Goal: Transaction & Acquisition: Purchase product/service

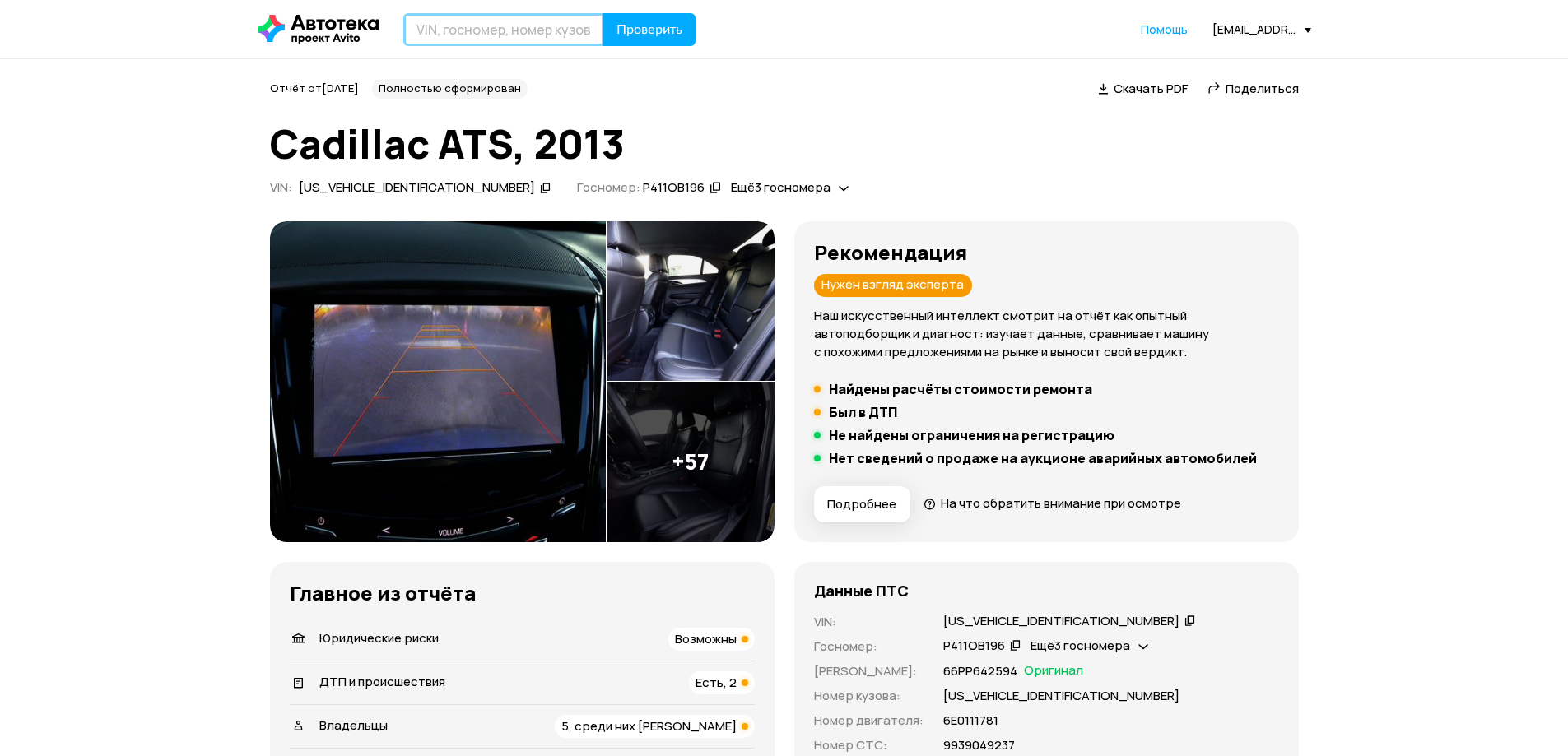
click at [486, 30] on input "text" at bounding box center [503, 30] width 200 height 33
type input "Р714СВ123"
click at [603, 14] on button "Проверить" at bounding box center [649, 30] width 92 height 33
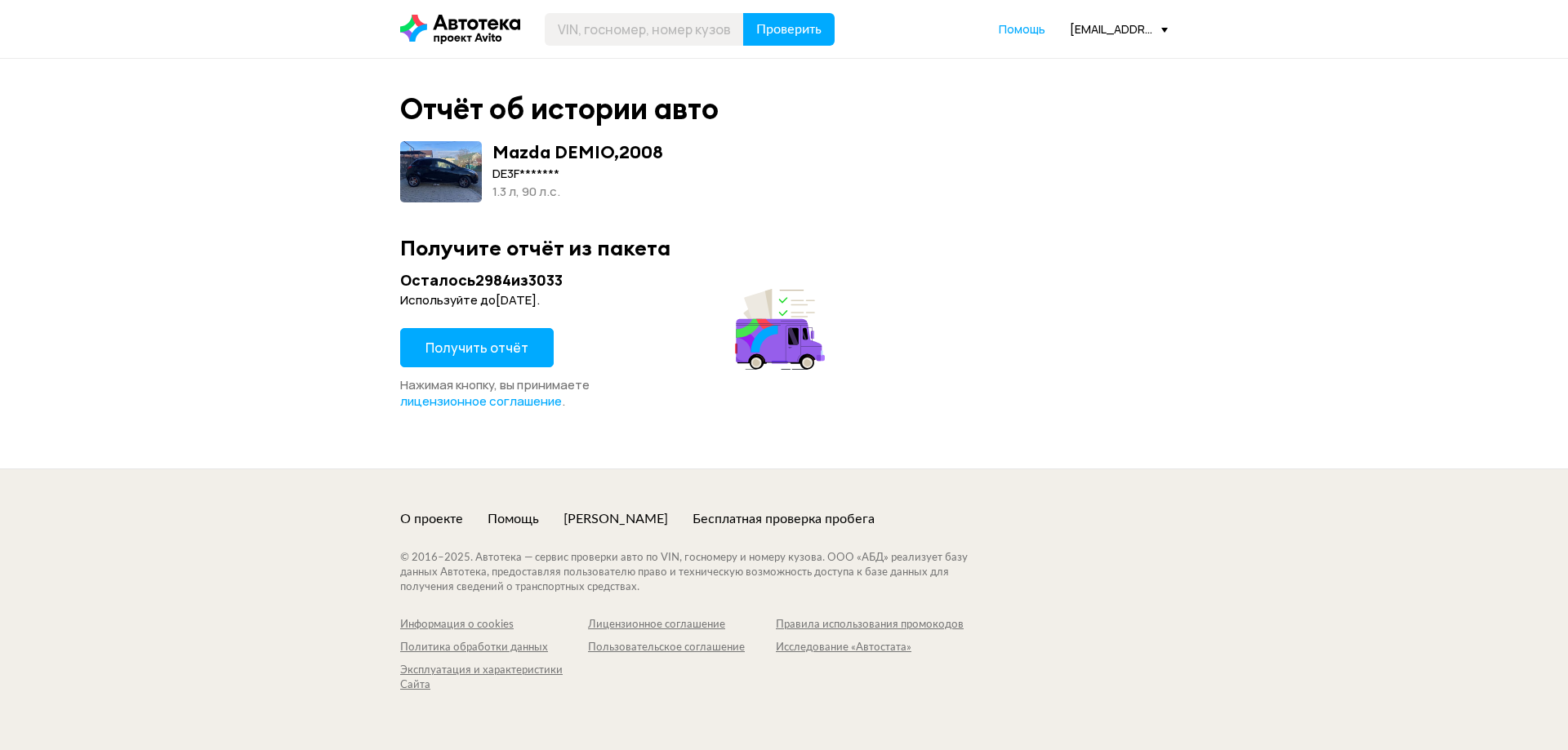
click at [515, 346] on span "Получить отчёт" at bounding box center [477, 347] width 103 height 18
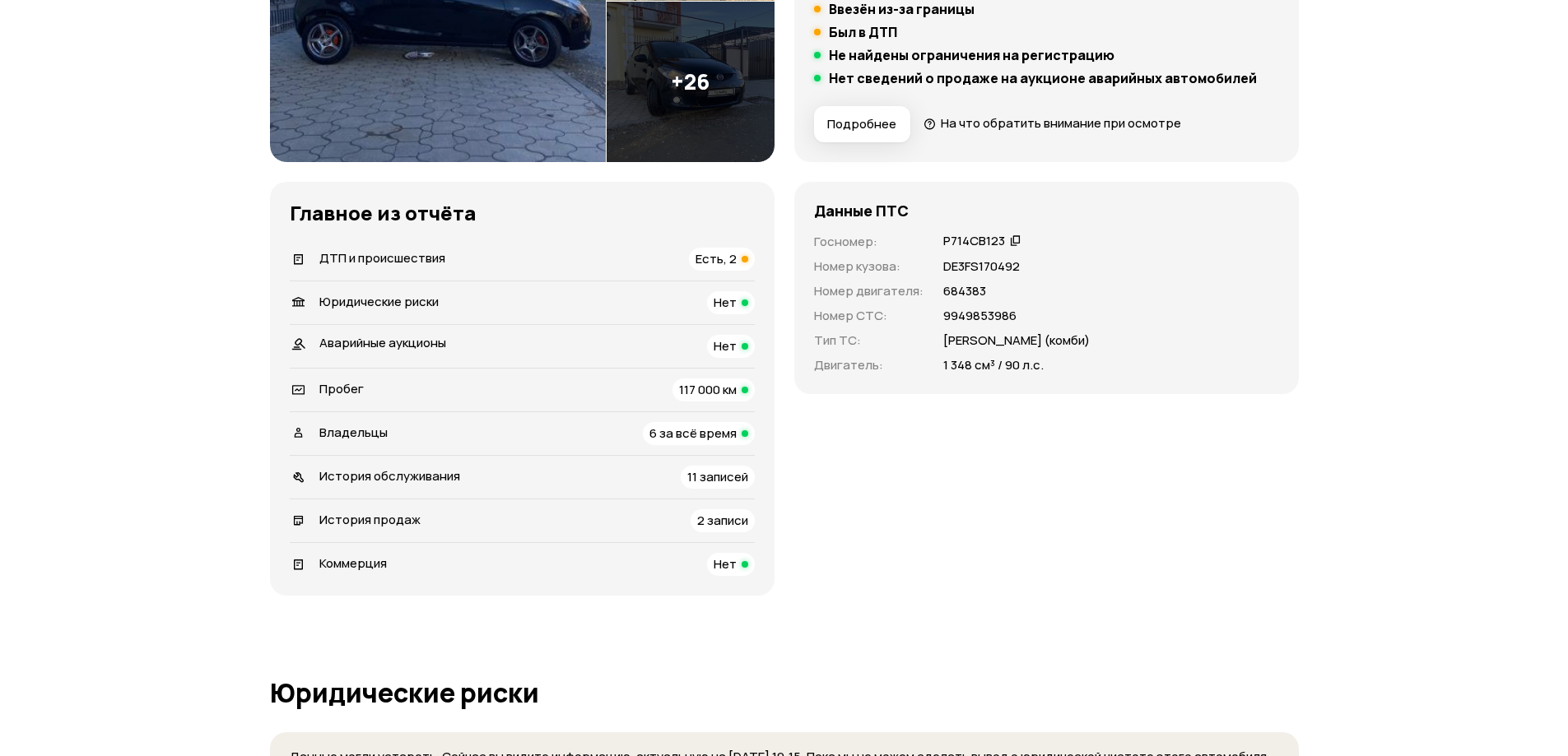
scroll to position [329, 0]
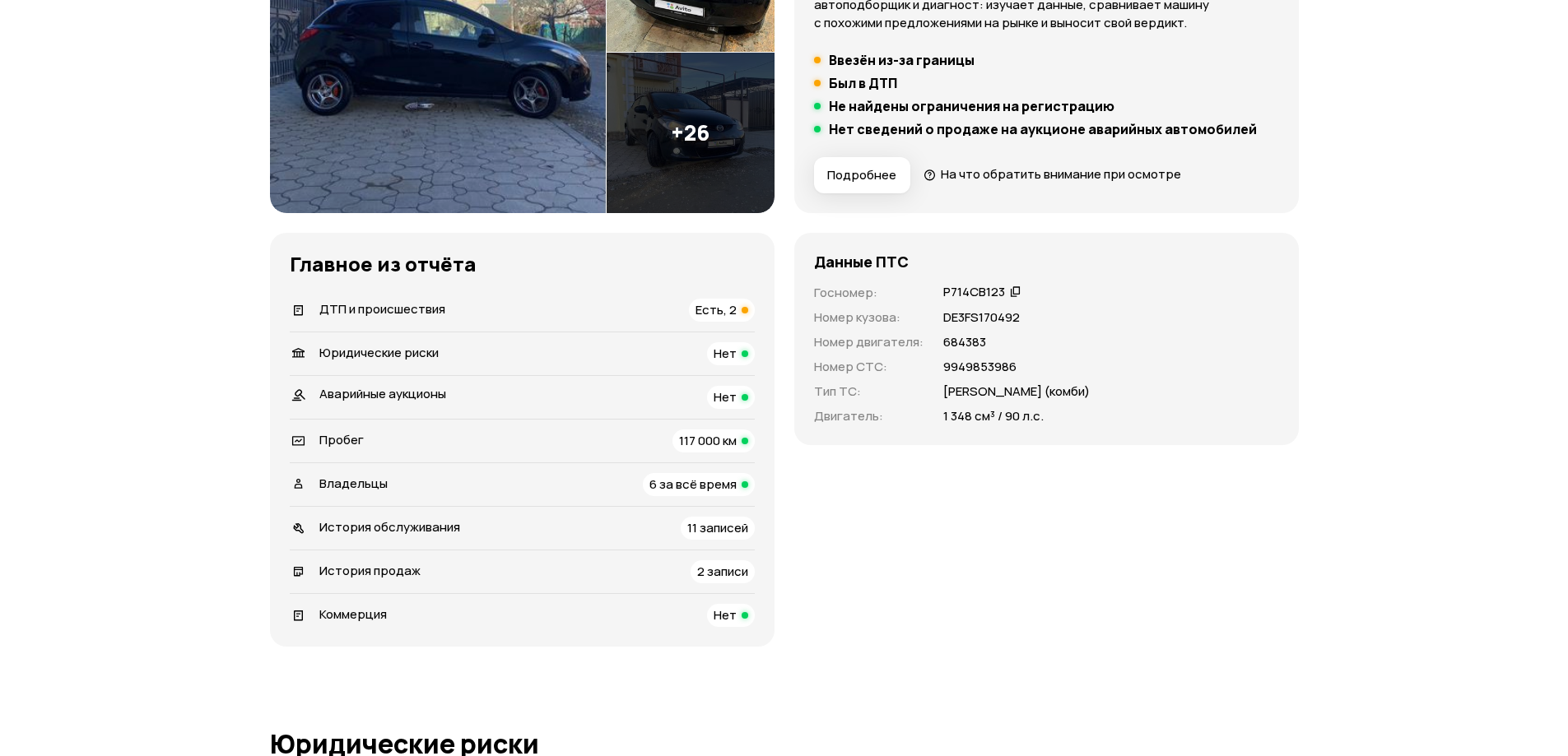
click at [716, 308] on span "Есть, 2" at bounding box center [715, 310] width 41 height 17
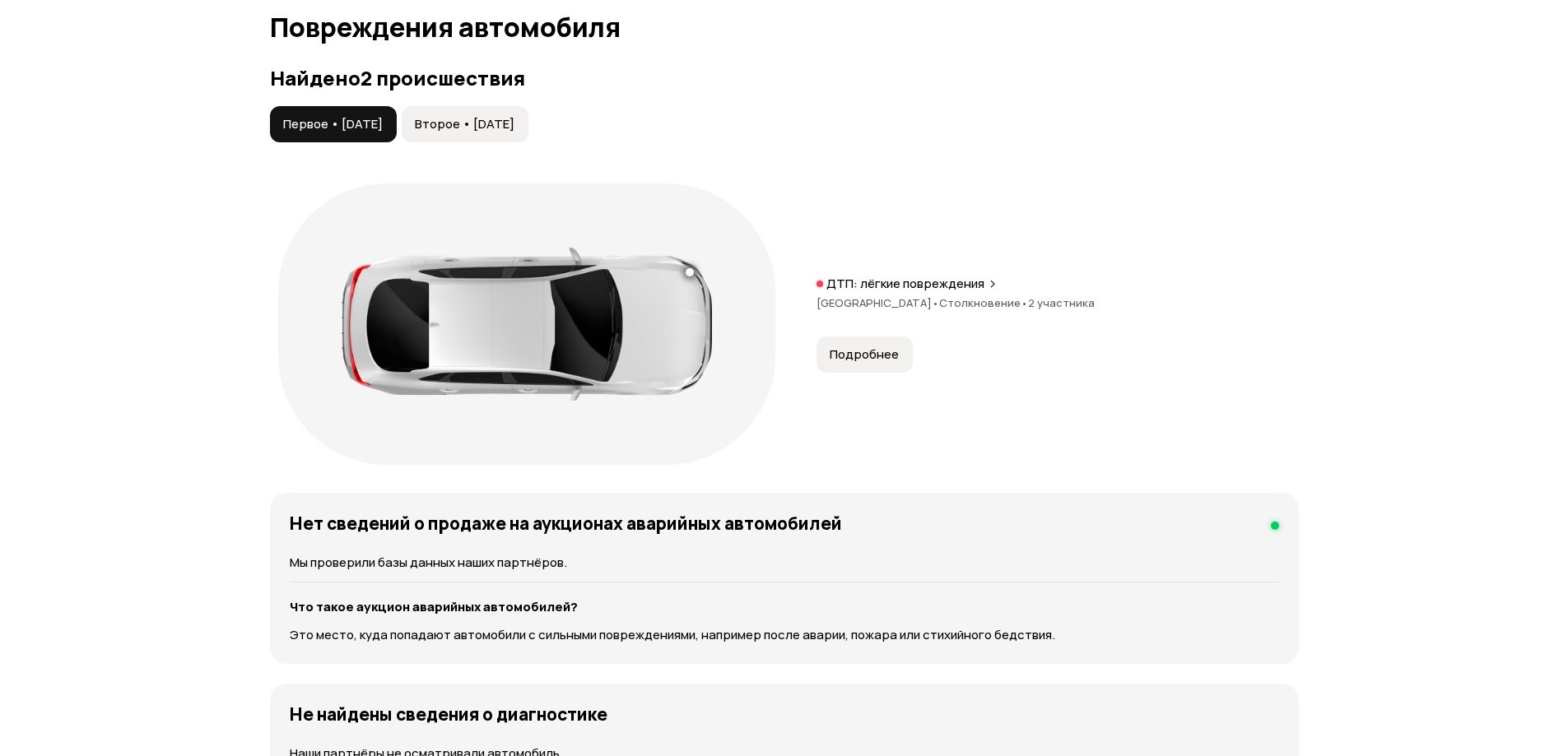
scroll to position [1759, 0]
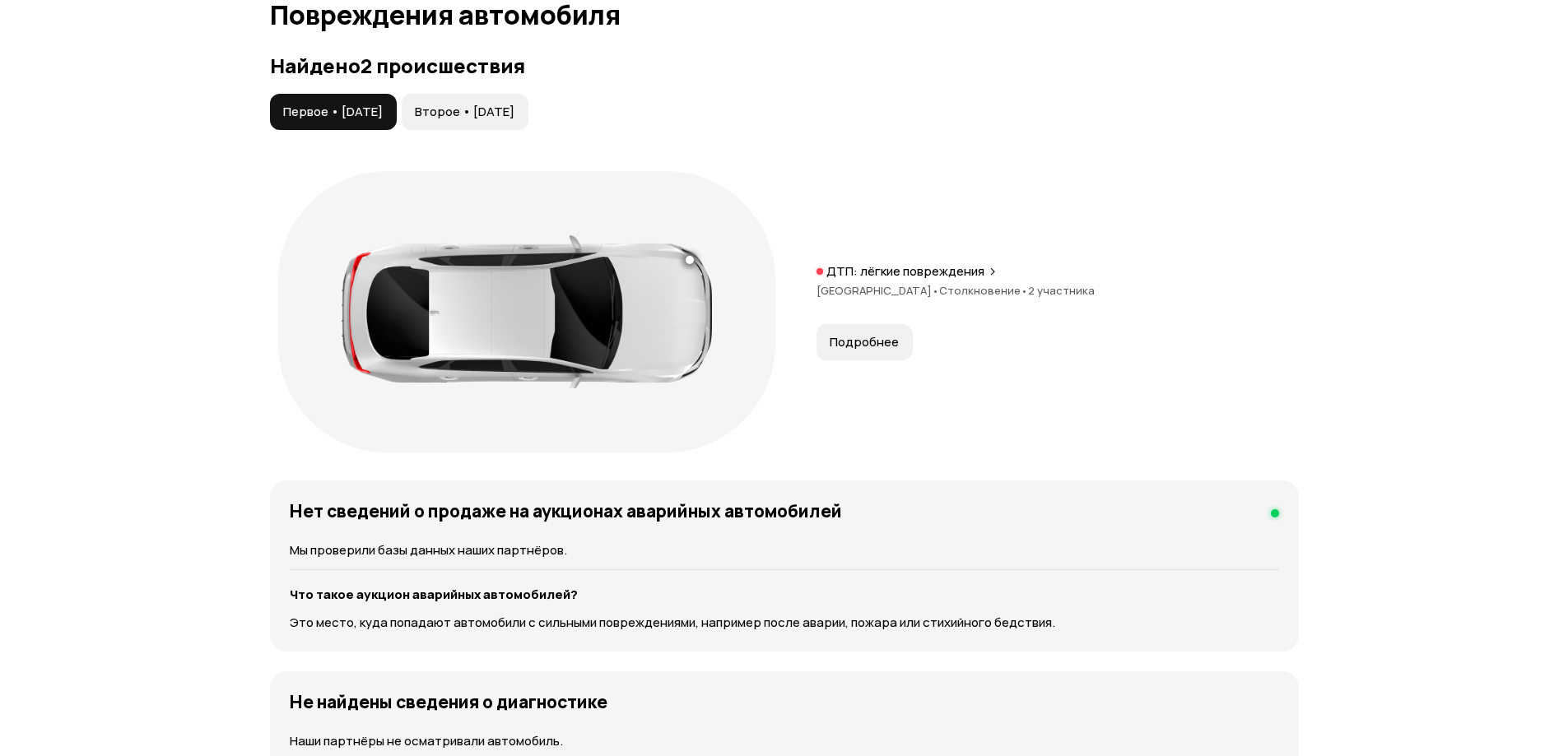
click at [857, 343] on span "Подробнее" at bounding box center [864, 342] width 69 height 16
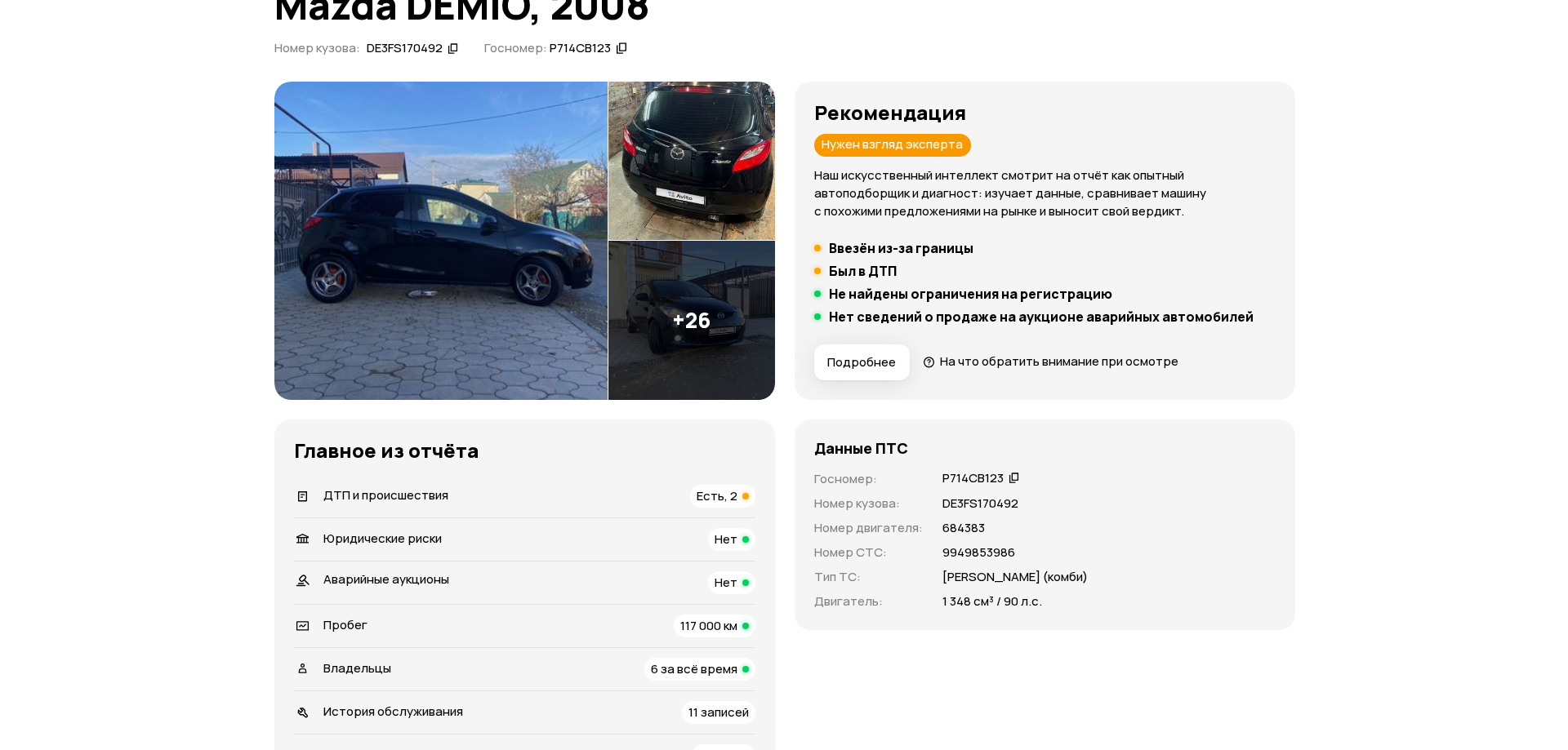
scroll to position [0, 0]
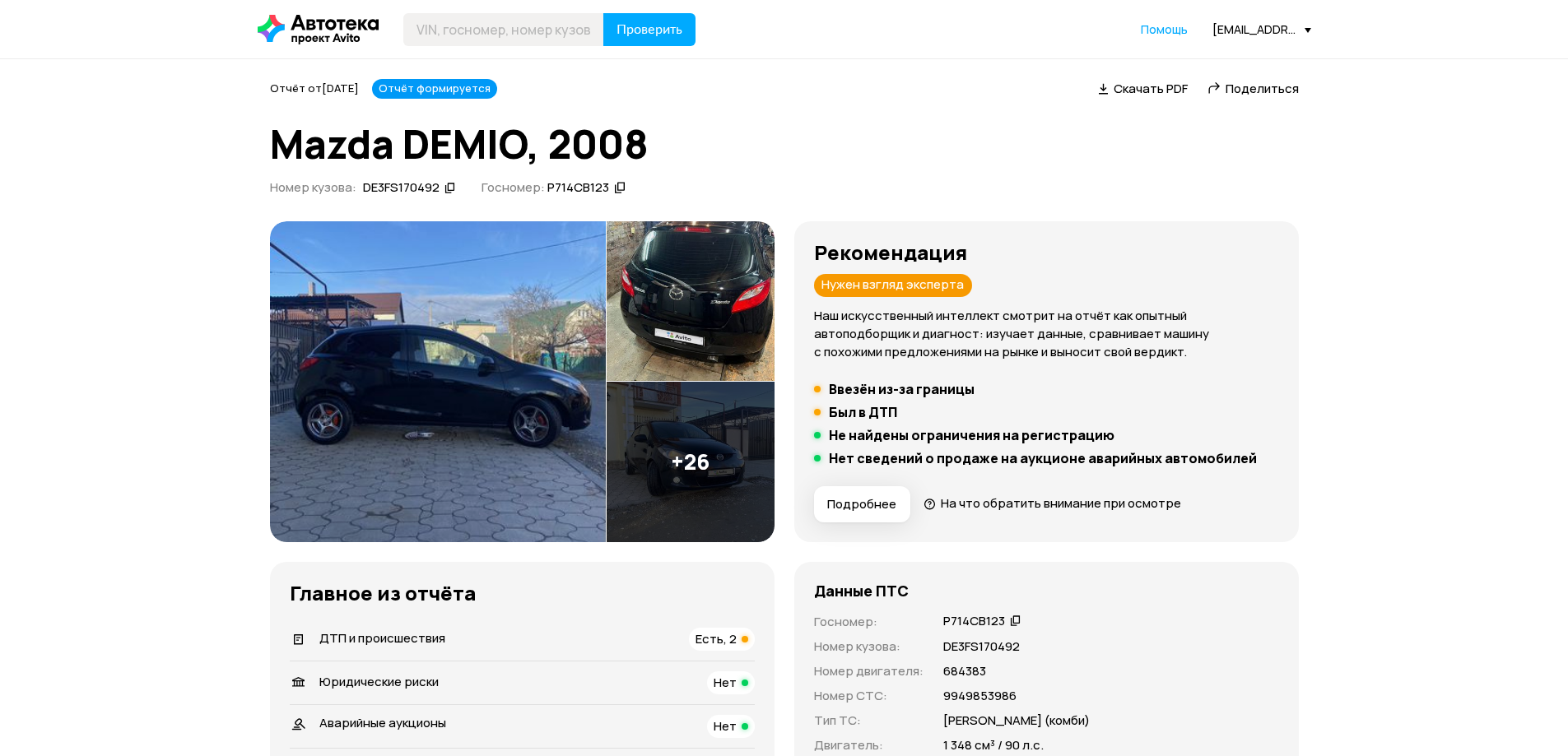
click at [447, 188] on icon at bounding box center [450, 187] width 12 height 16
click at [505, 343] on img at bounding box center [437, 382] width 336 height 321
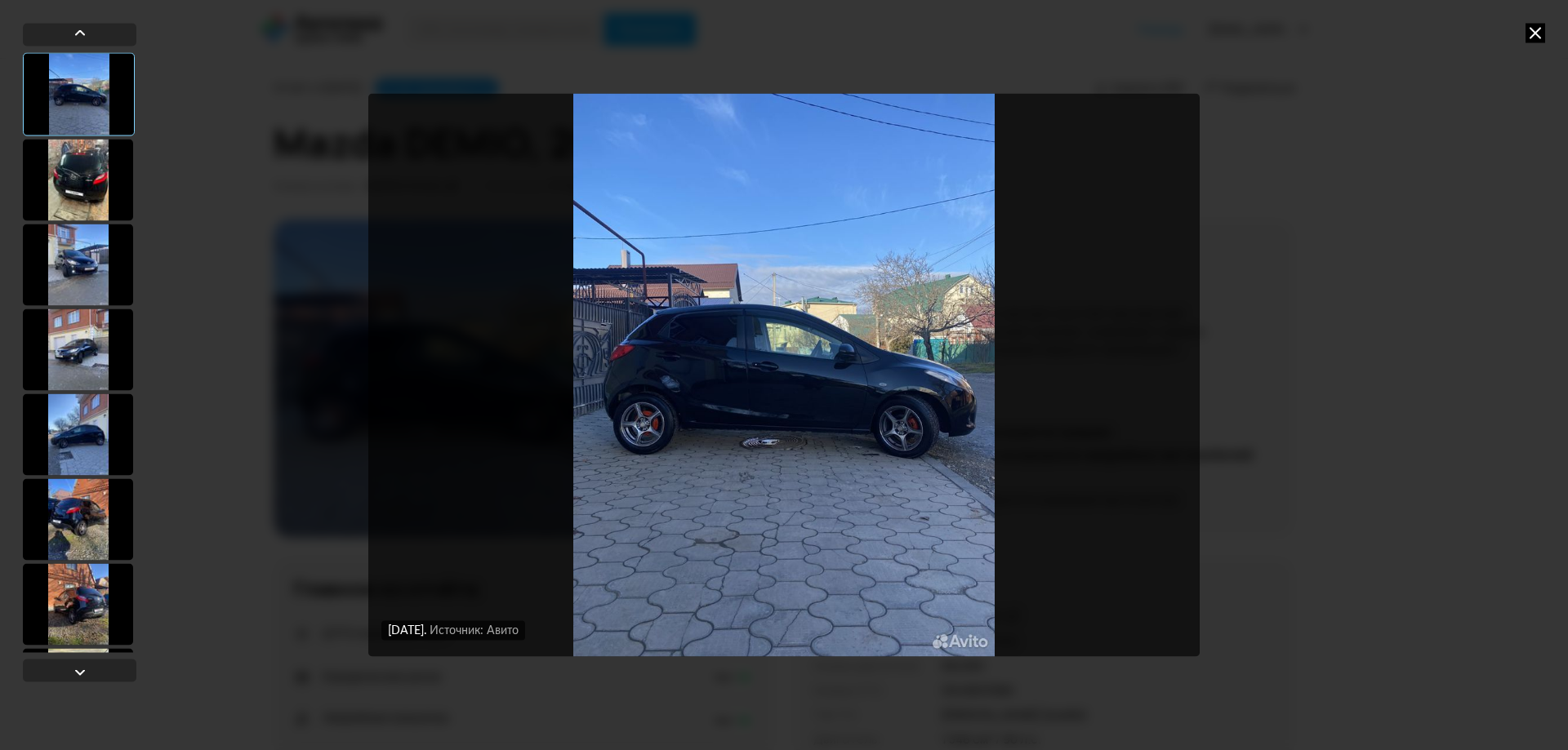
click at [65, 181] on div at bounding box center [77, 179] width 110 height 81
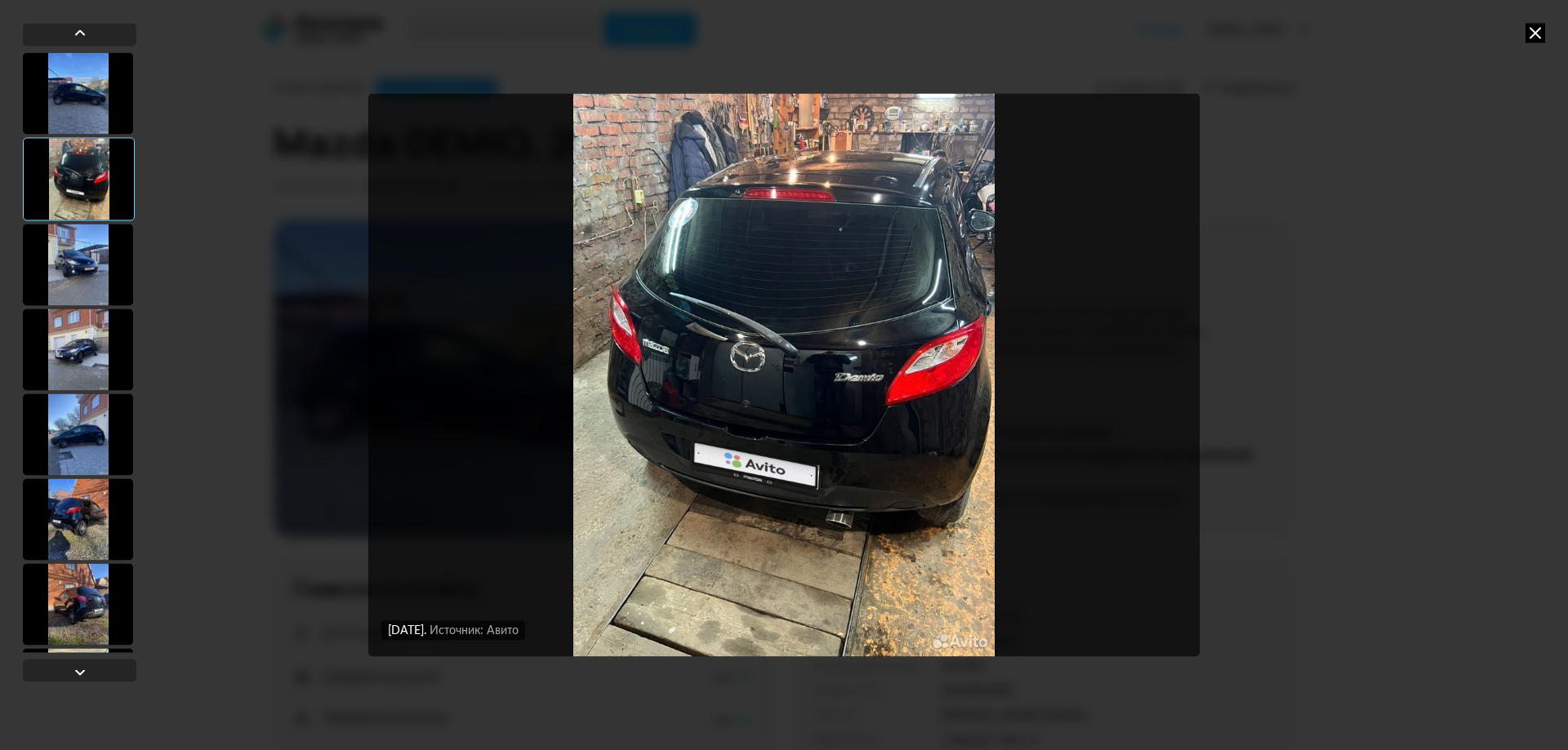
click at [80, 272] on div at bounding box center [77, 264] width 110 height 81
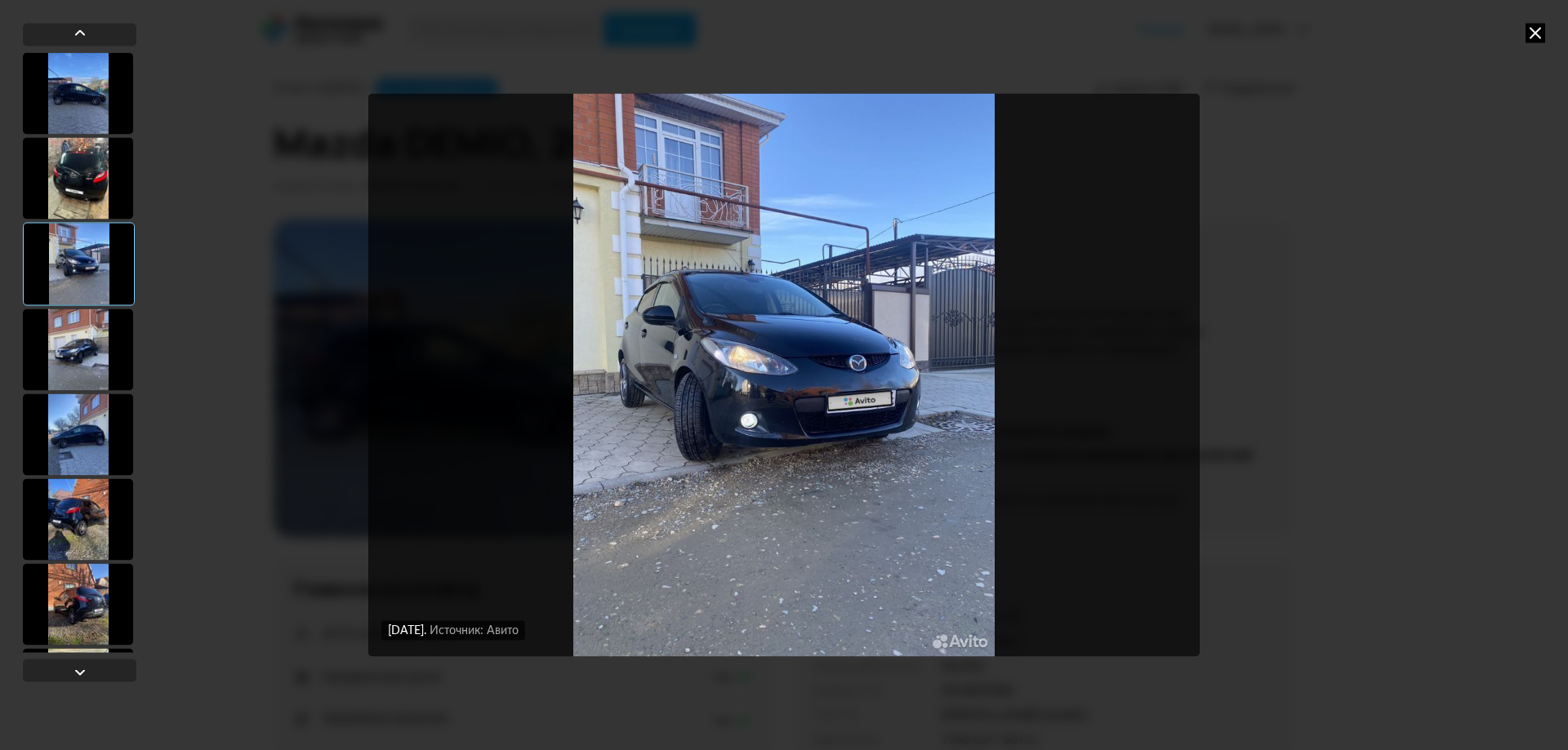
click at [77, 354] on div at bounding box center [77, 349] width 110 height 81
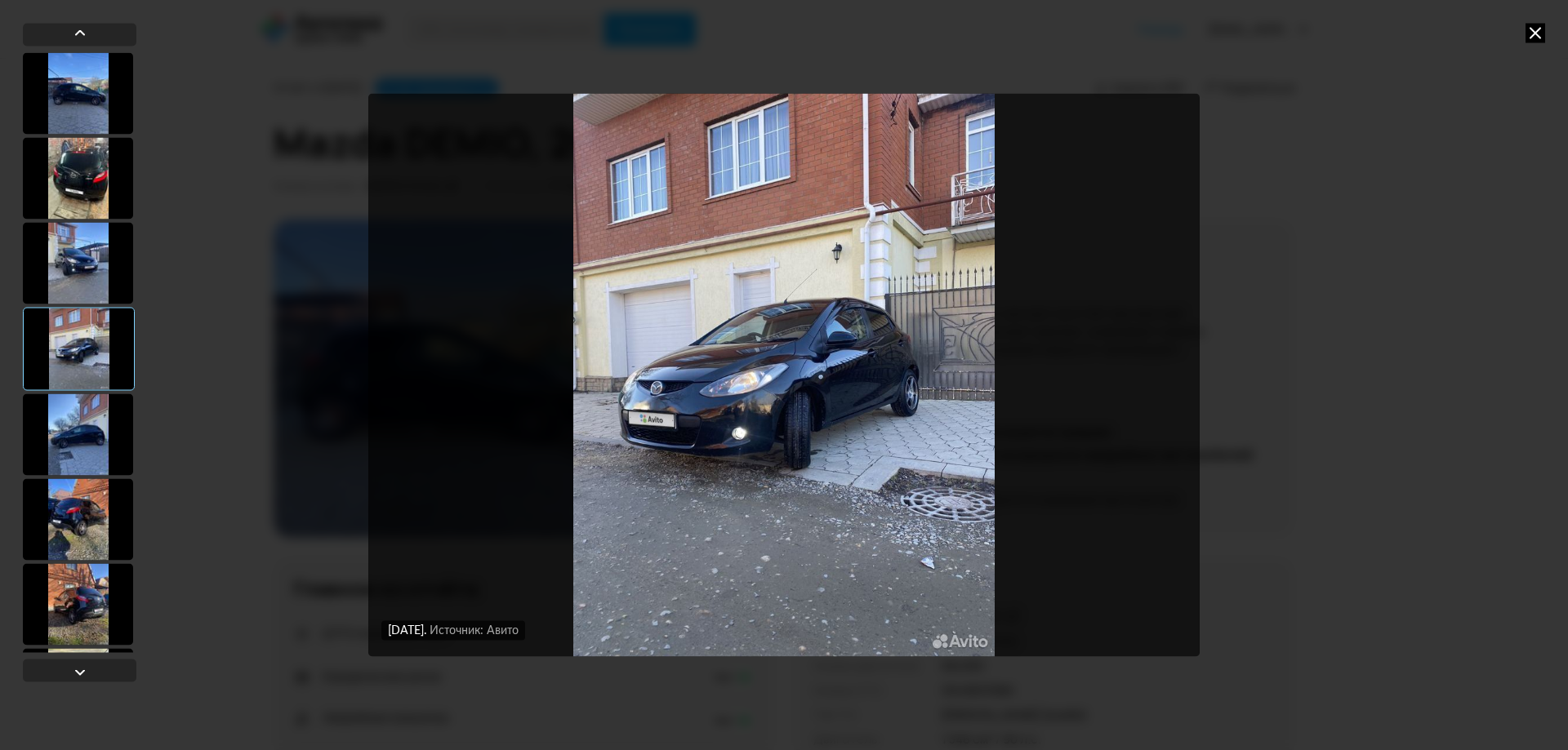
click at [79, 410] on div at bounding box center [77, 434] width 110 height 81
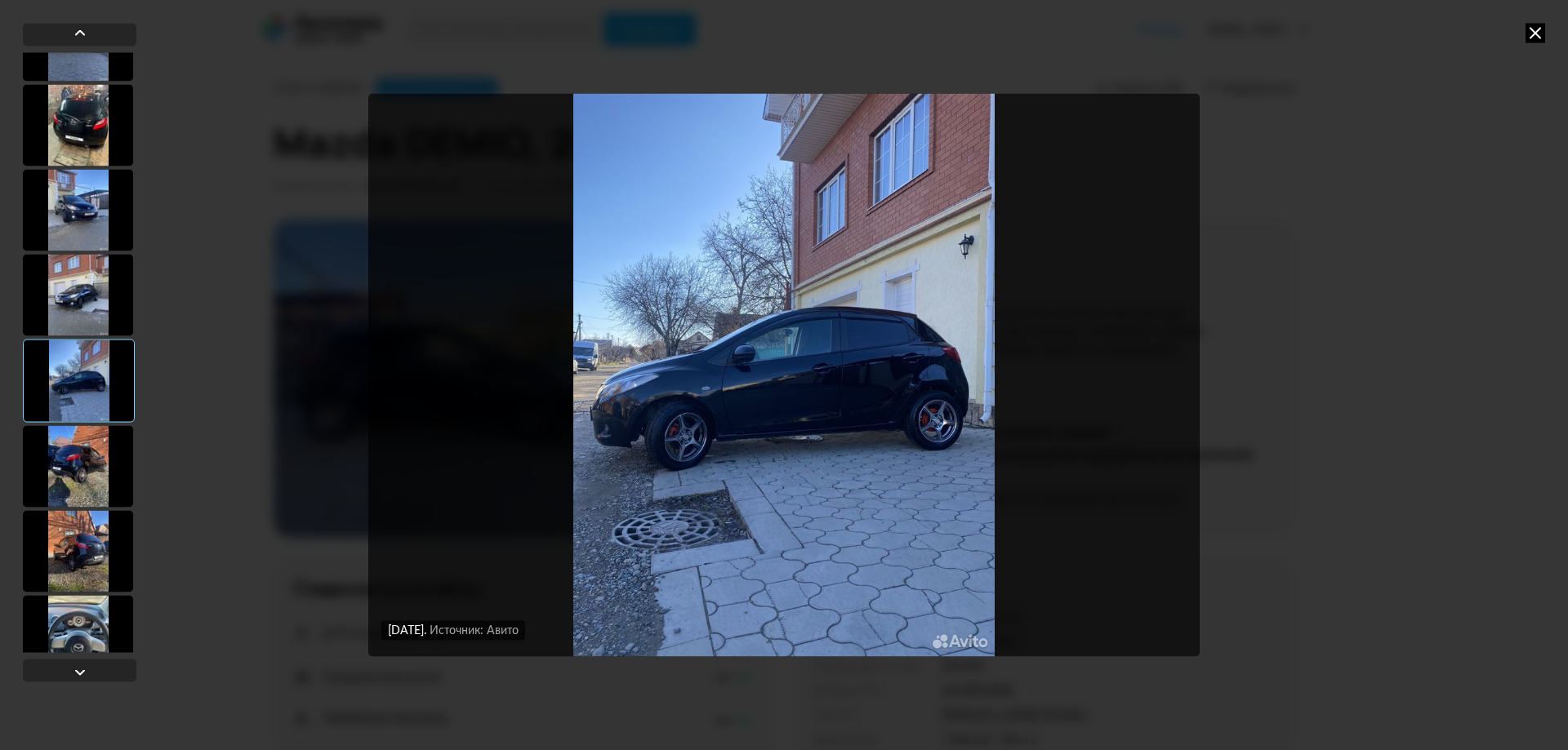
scroll to position [81, 0]
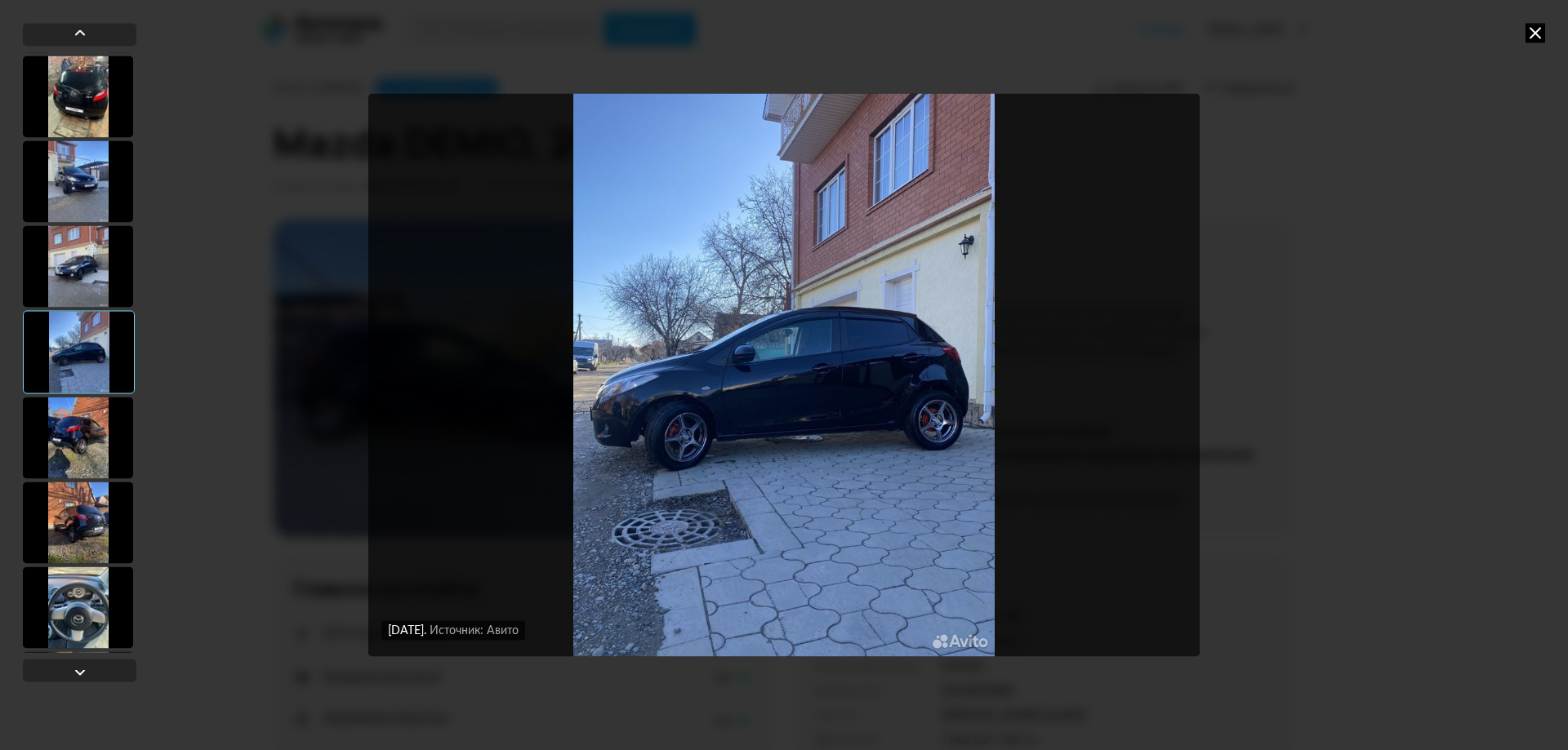
click at [72, 465] on div at bounding box center [77, 437] width 110 height 81
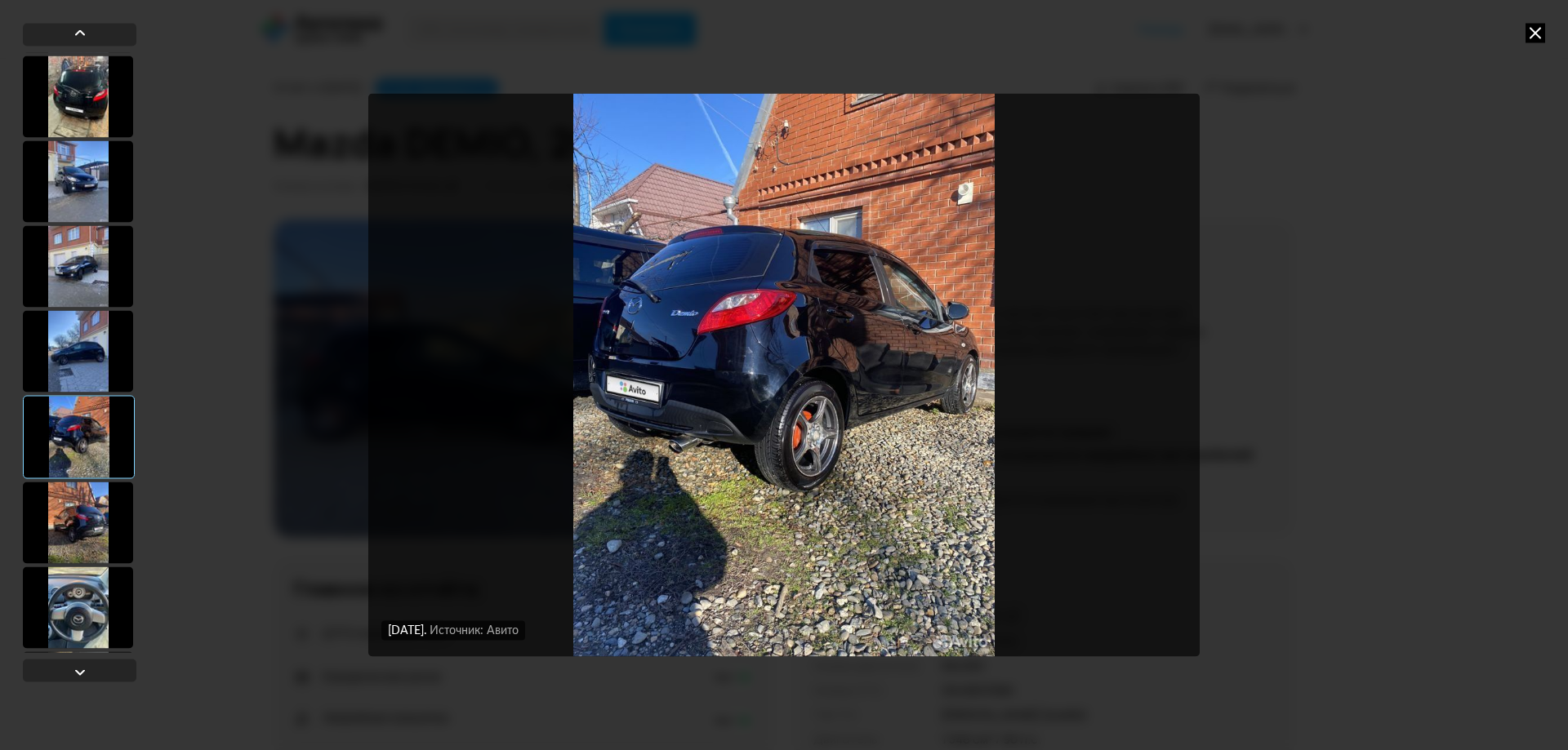
click at [71, 532] on div at bounding box center [77, 522] width 110 height 81
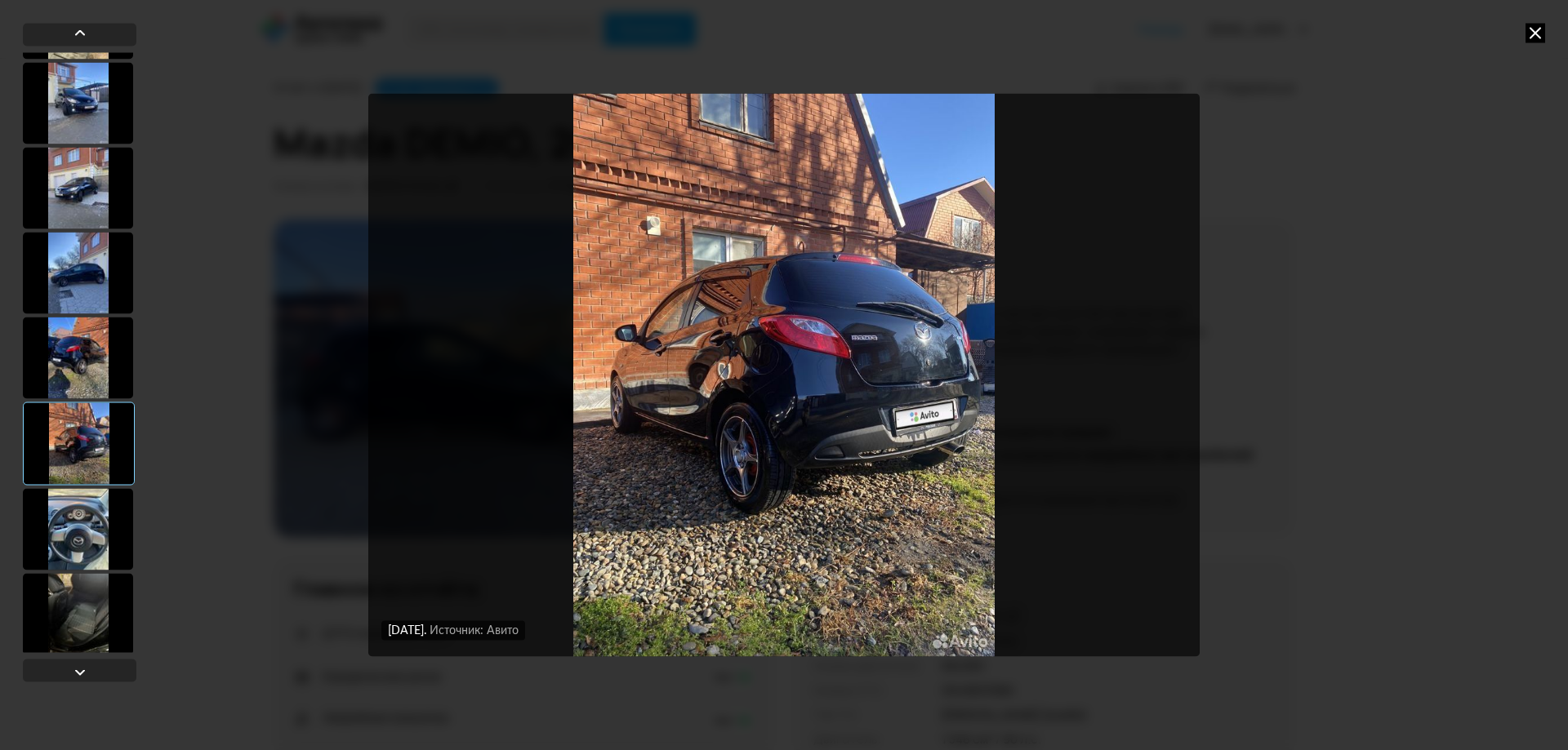
scroll to position [326, 0]
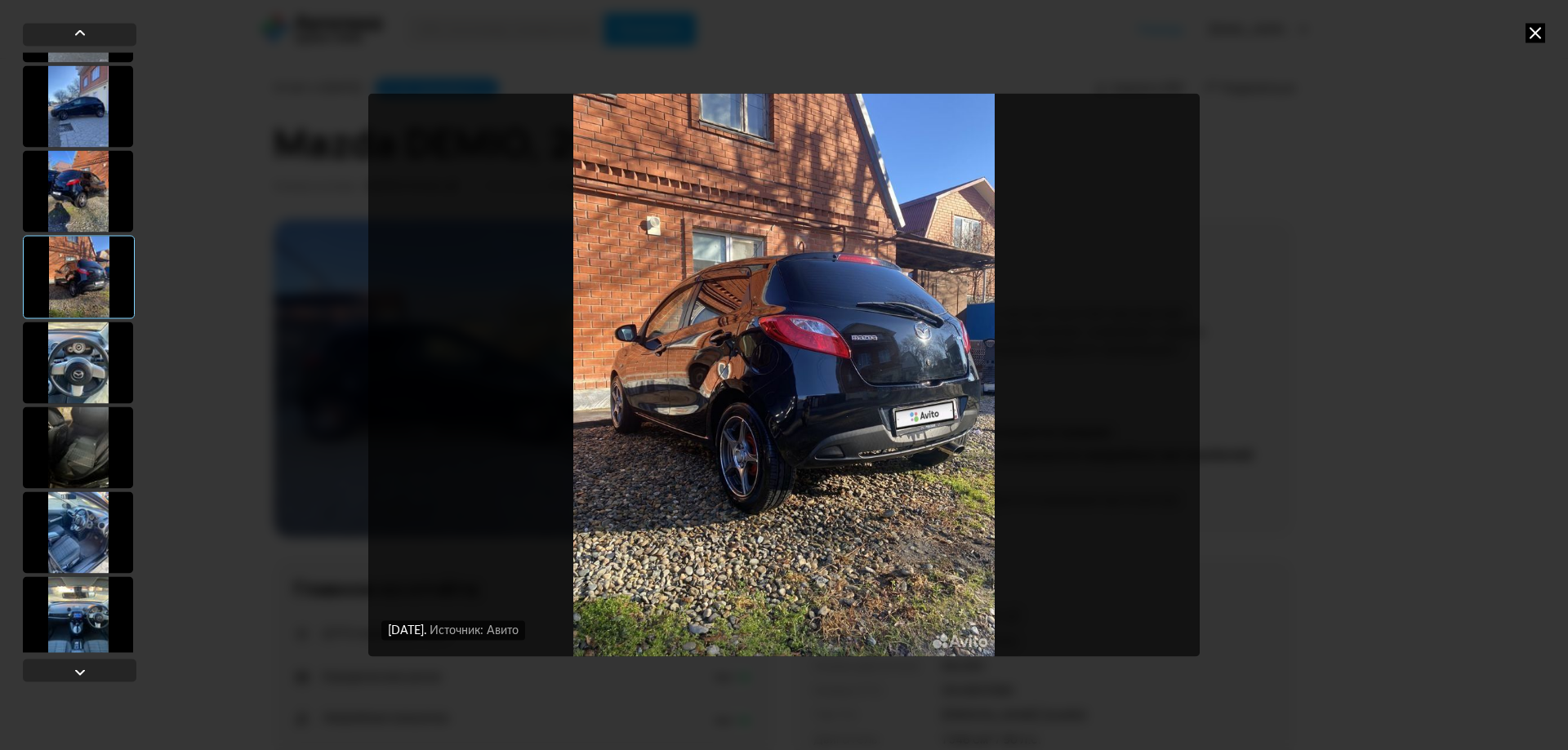
click at [92, 373] on div at bounding box center [77, 362] width 110 height 81
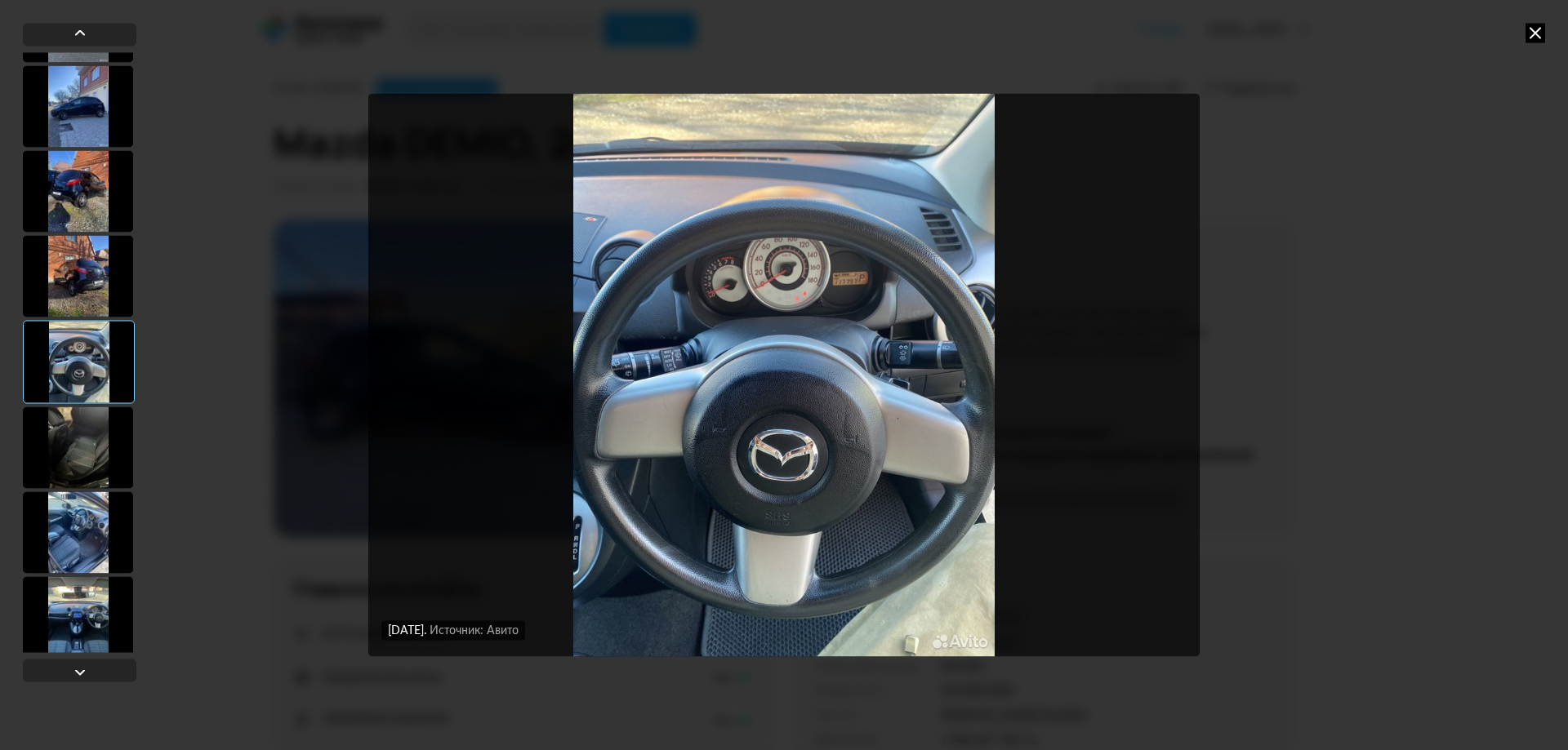
click at [89, 445] on div at bounding box center [77, 447] width 110 height 81
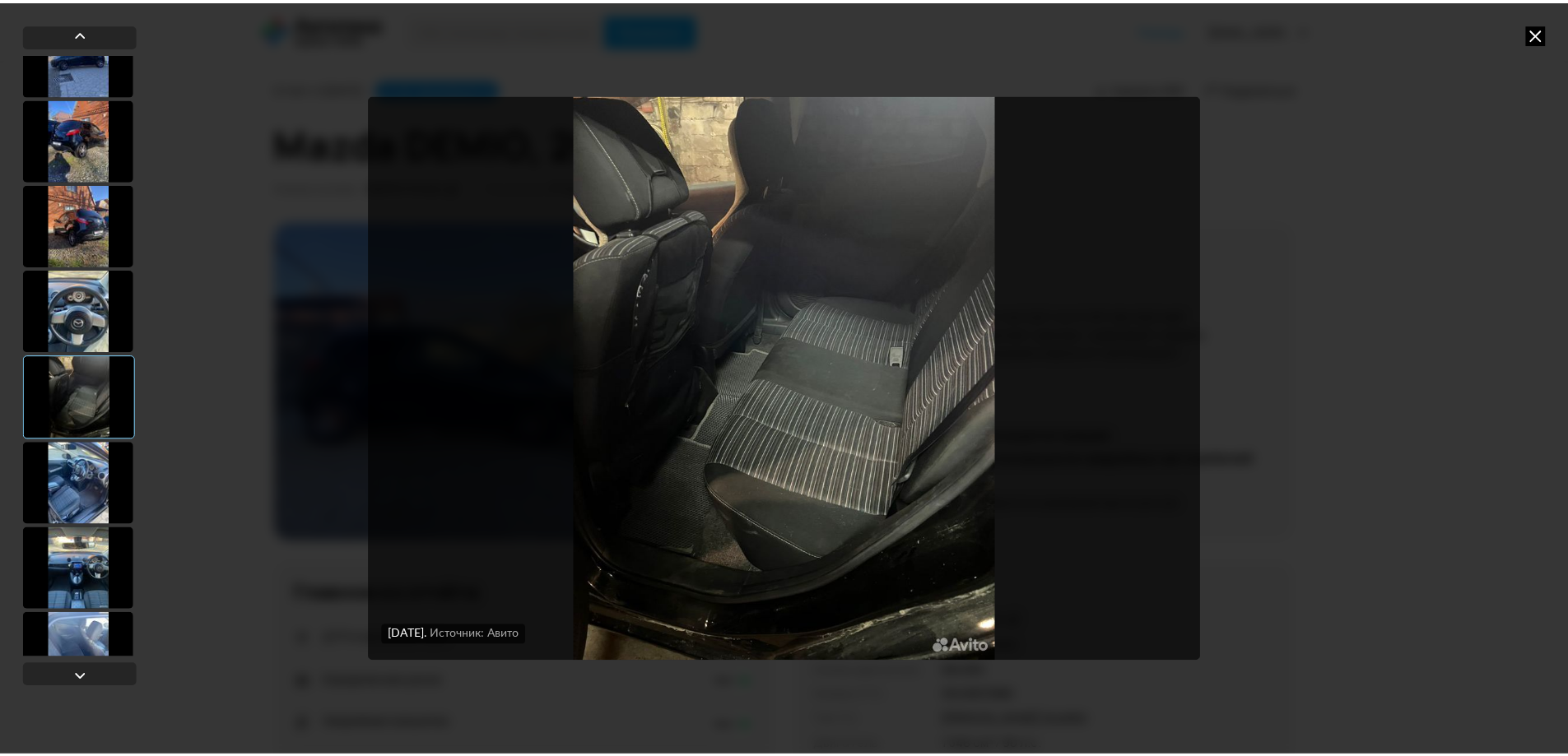
scroll to position [412, 0]
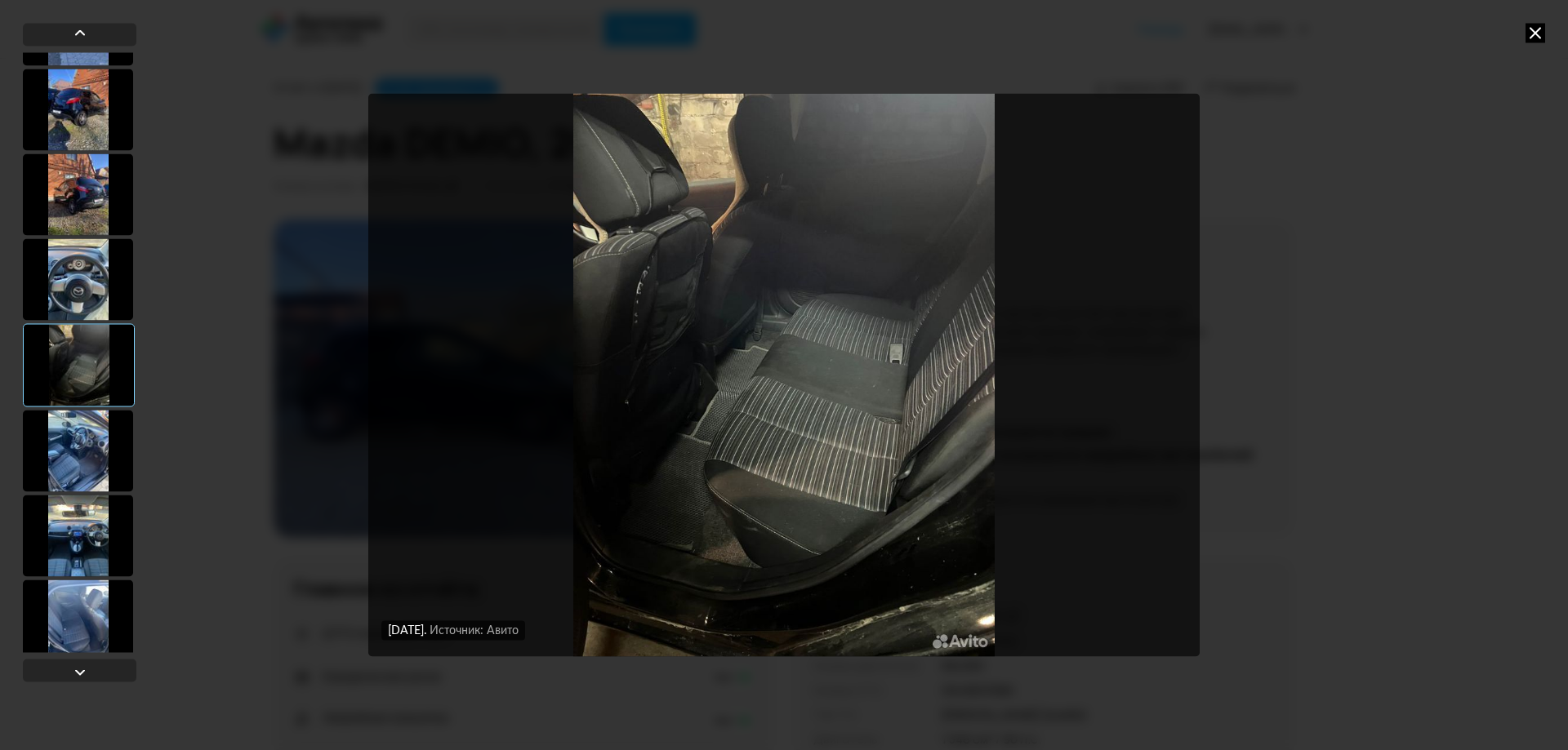
click at [89, 445] on div at bounding box center [77, 451] width 110 height 81
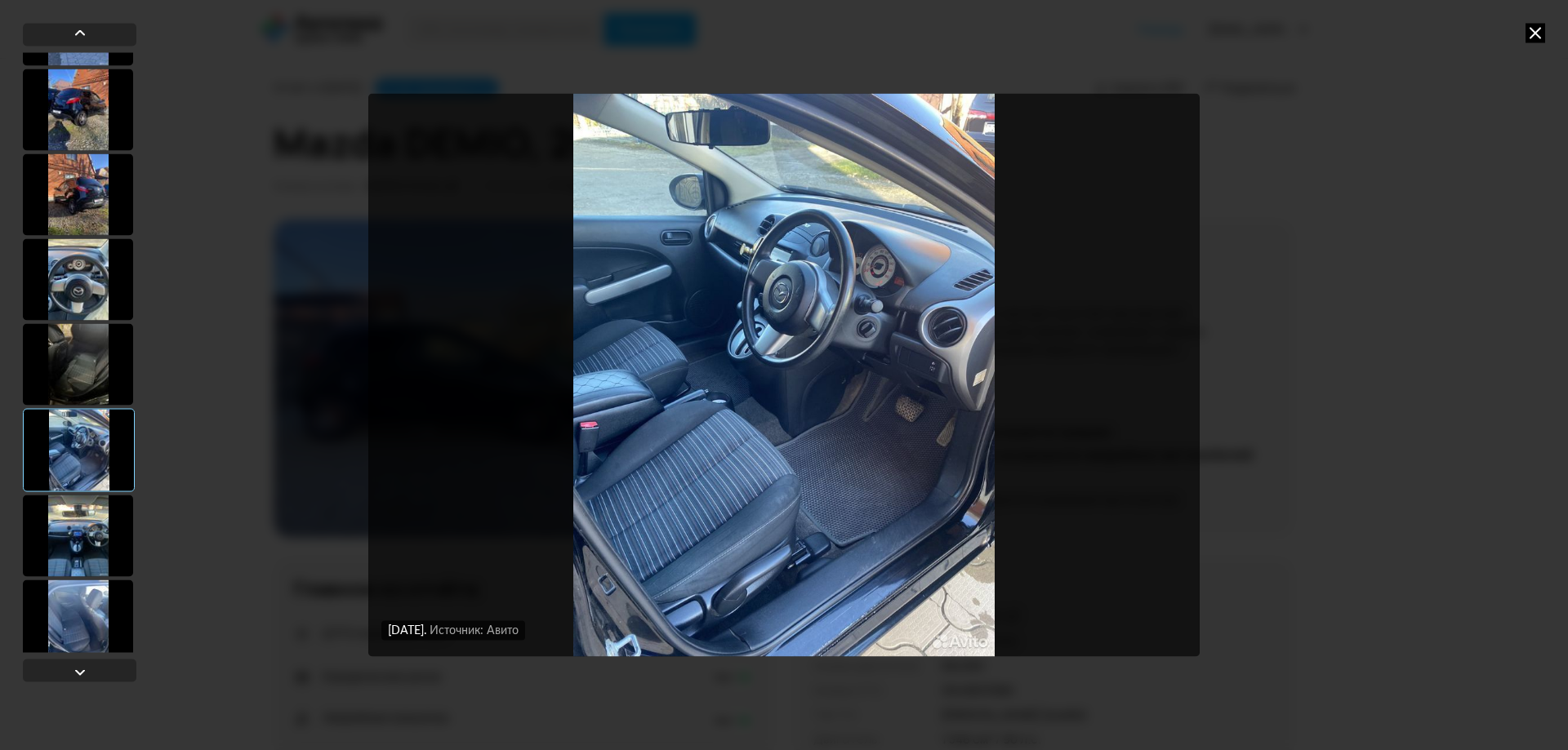
click at [81, 515] on div at bounding box center [77, 535] width 110 height 81
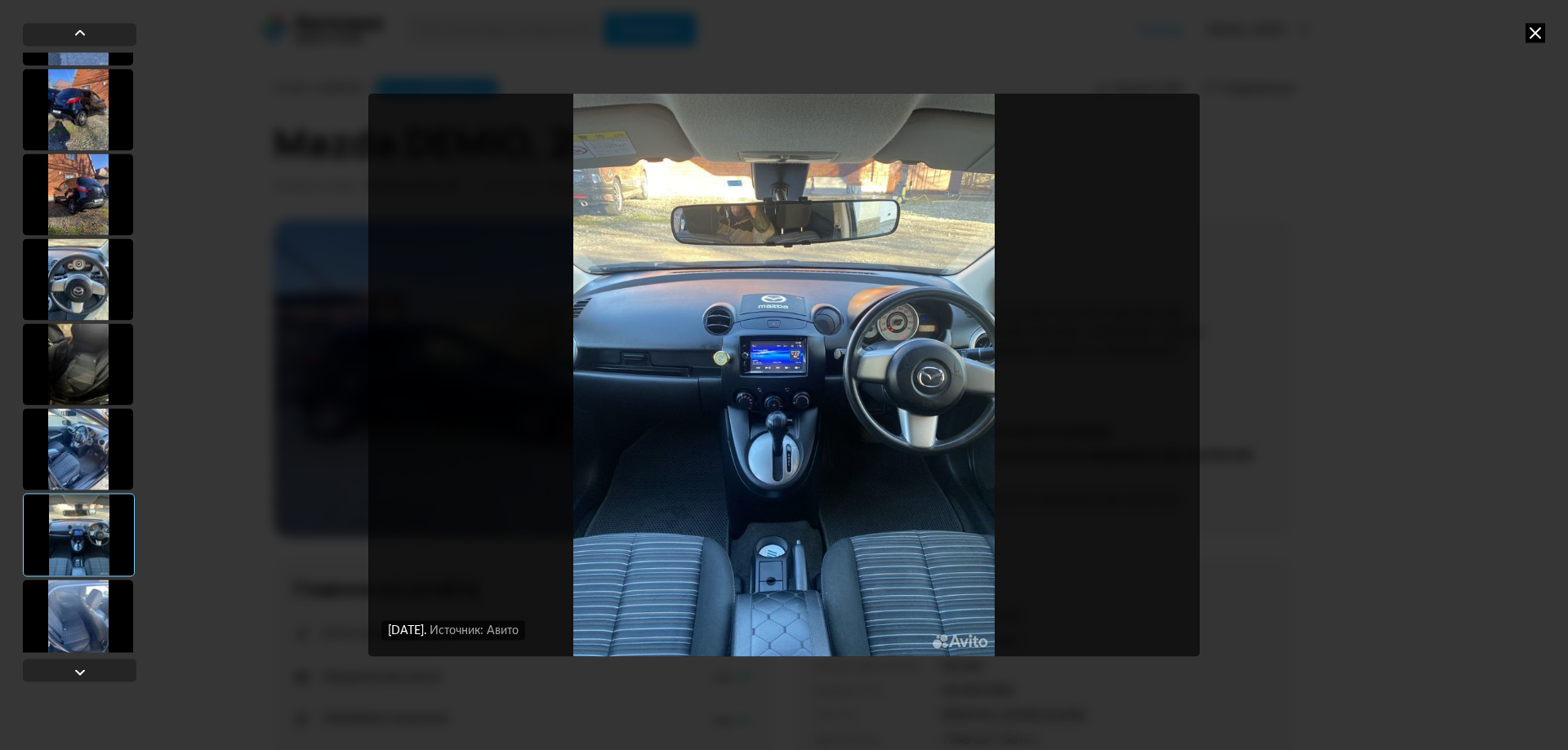
click at [72, 411] on div at bounding box center [77, 449] width 110 height 81
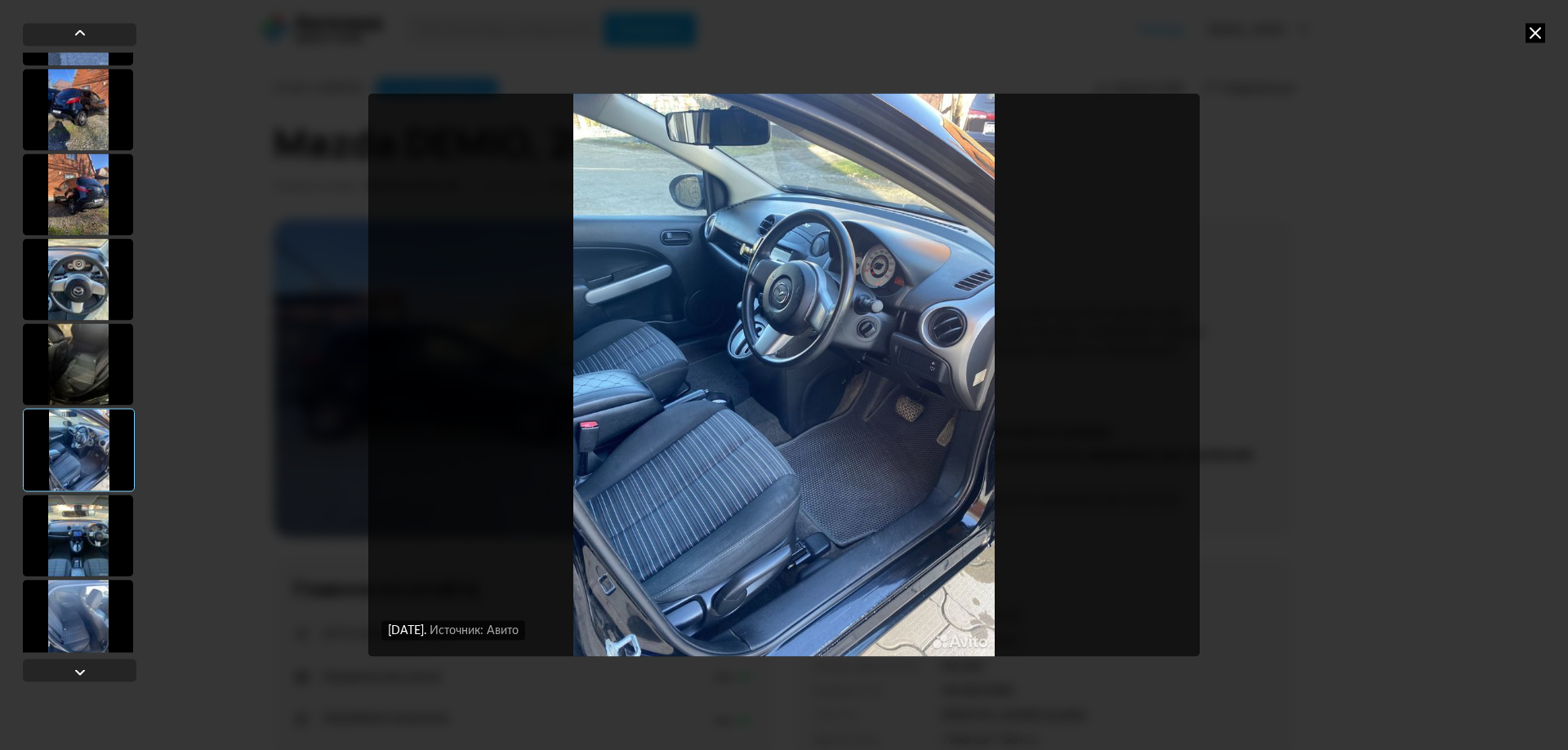
click at [81, 507] on div at bounding box center [77, 535] width 110 height 81
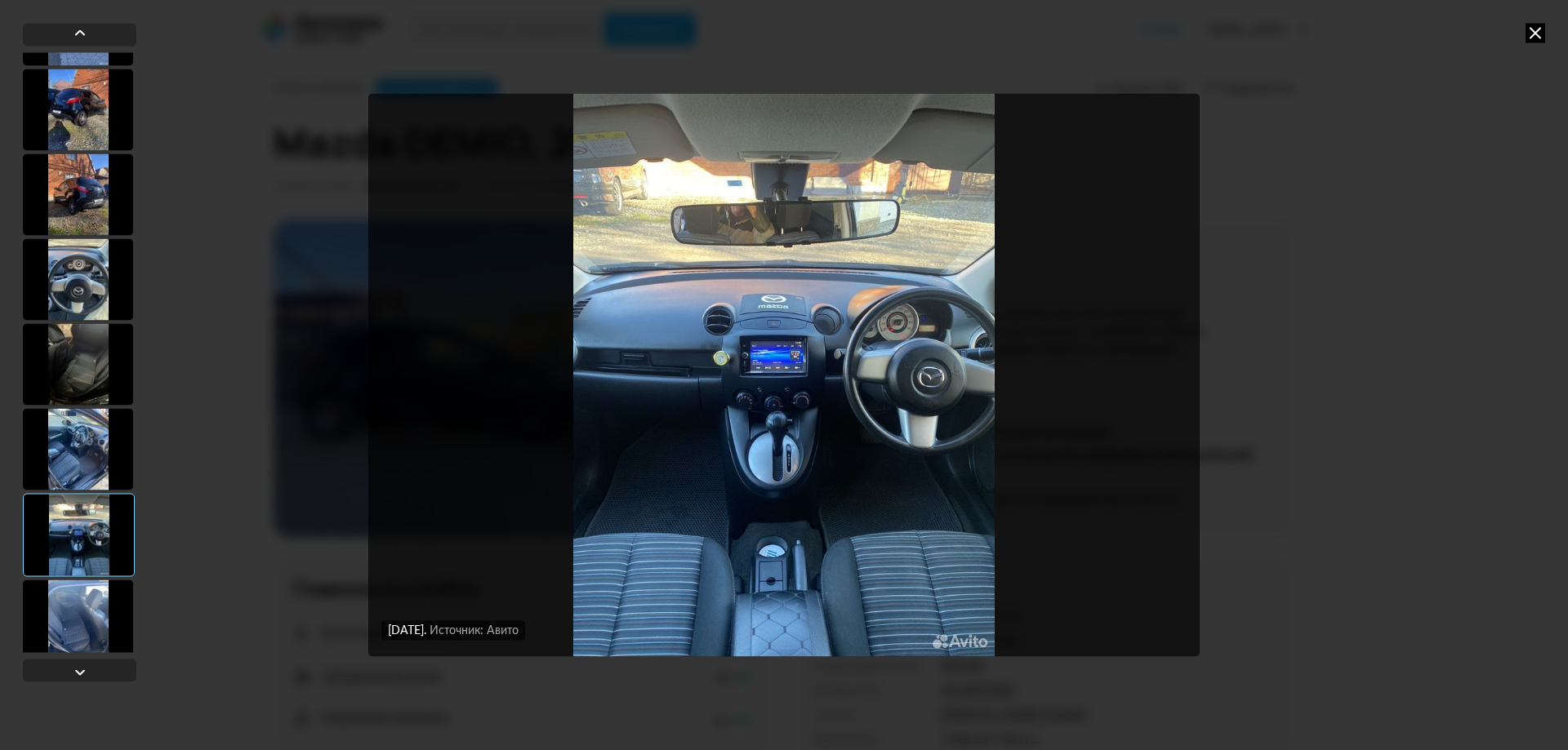
click at [1539, 31] on icon at bounding box center [1535, 32] width 19 height 19
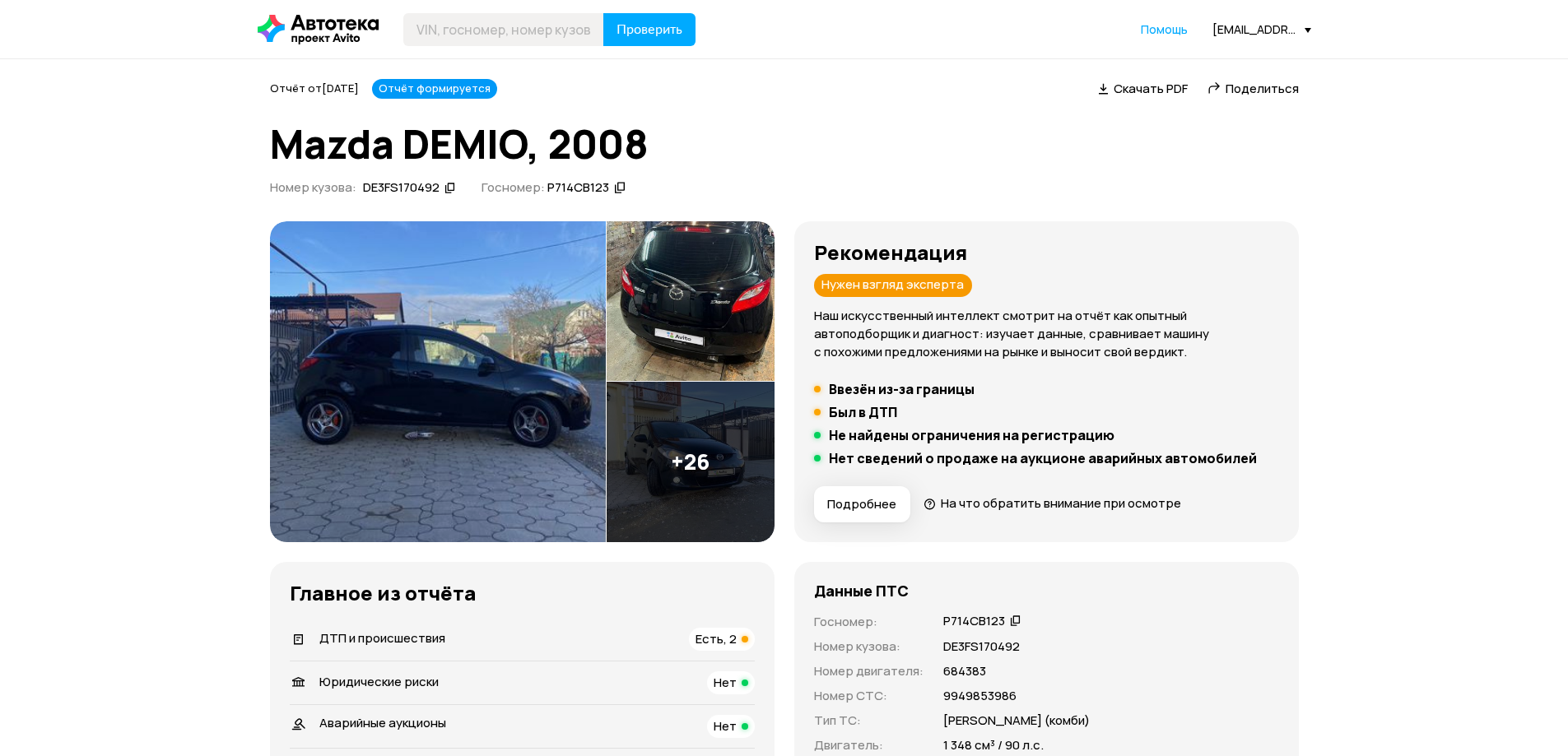
scroll to position [329, 0]
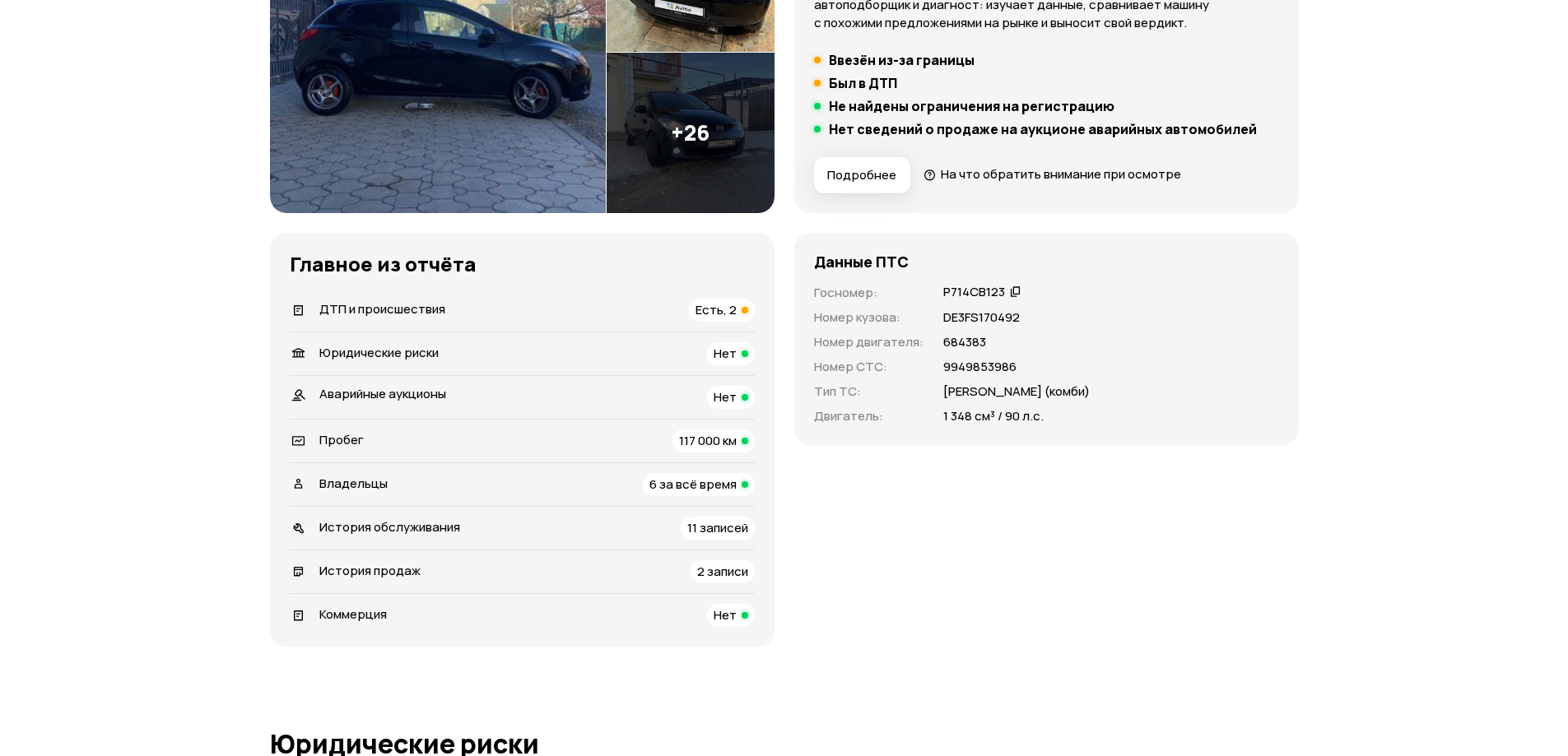
click at [398, 567] on span "История продаж" at bounding box center [370, 571] width 101 height 17
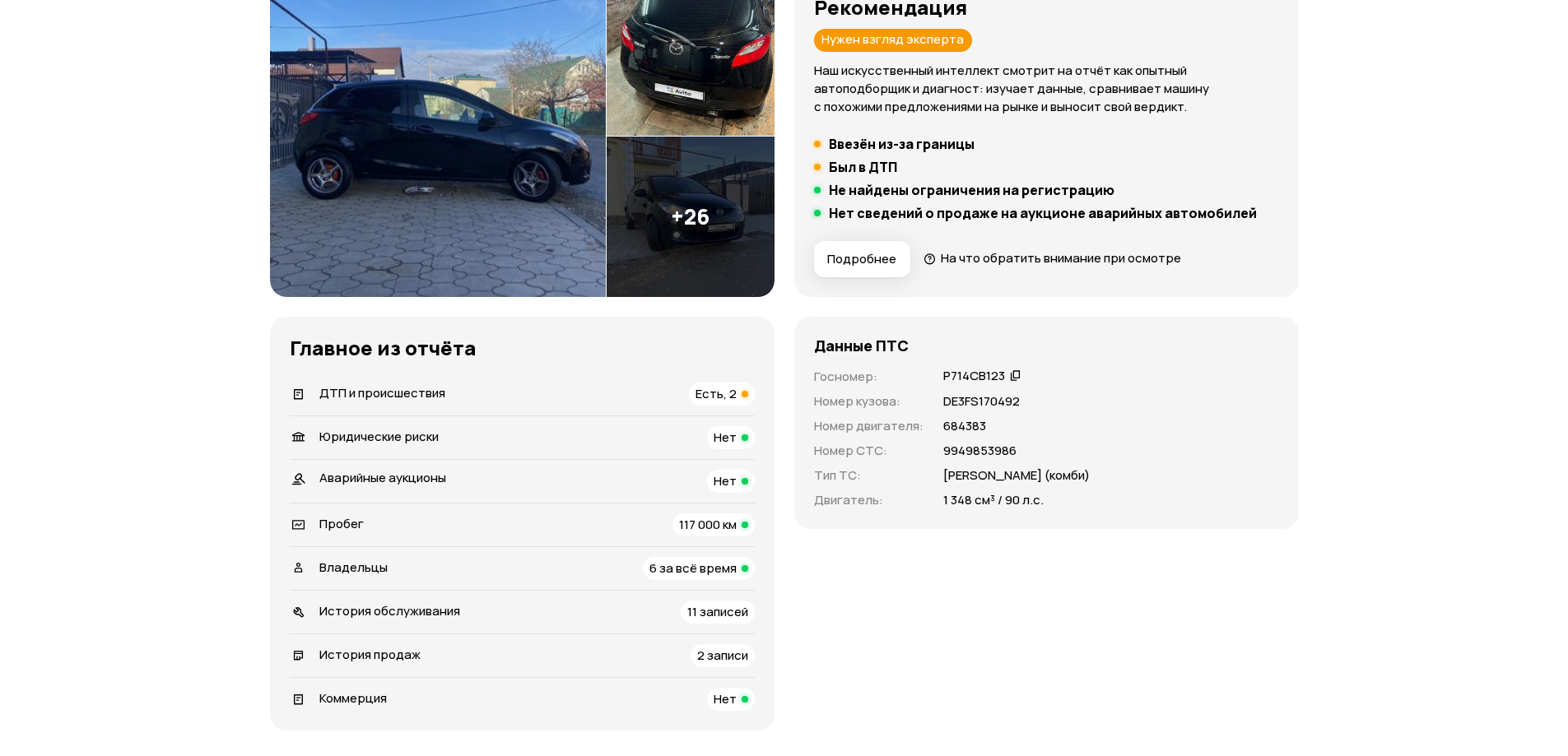
scroll to position [259, 0]
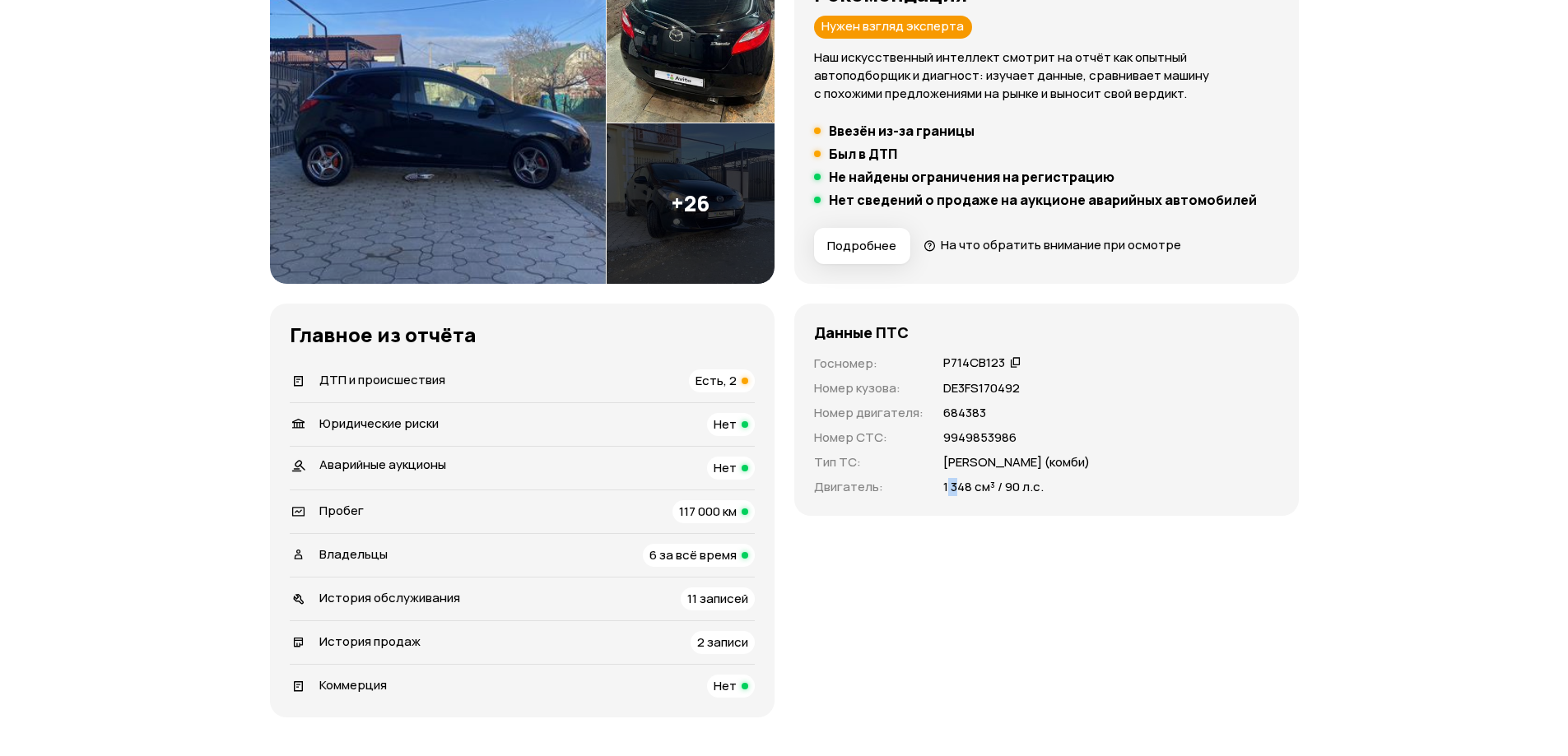
drag, startPoint x: 946, startPoint y: 485, endPoint x: 954, endPoint y: 485, distance: 8.0
click at [954, 485] on p "1 348 см³ / 90 л.с." at bounding box center [993, 486] width 101 height 18
click at [921, 479] on p "Двигатель :" at bounding box center [868, 486] width 109 height 18
drag, startPoint x: 934, startPoint y: 483, endPoint x: 971, endPoint y: 489, distance: 37.5
click at [971, 489] on div "Госномер : Р714СВ123   Номер кузова : DE3FS170492 Номер двигателя : 684383 Номе…" at bounding box center [1046, 425] width 465 height 141
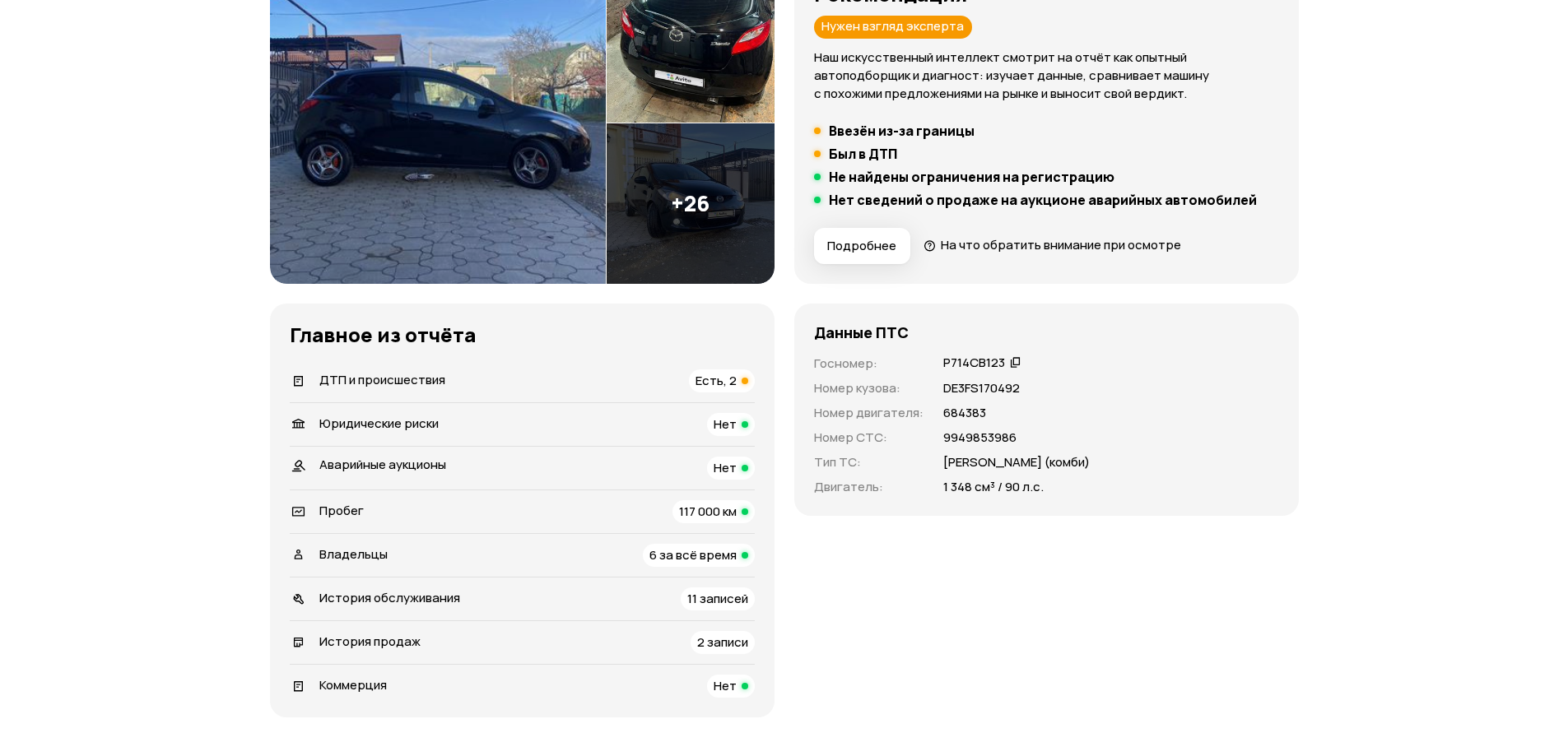
click at [886, 447] on div "Госномер : Р714СВ123   Номер кузова : DE3FS170492 Номер двигателя : 684383 Номе…" at bounding box center [1046, 425] width 465 height 141
click at [373, 383] on span "ДТП и происшествия" at bounding box center [382, 380] width 126 height 17
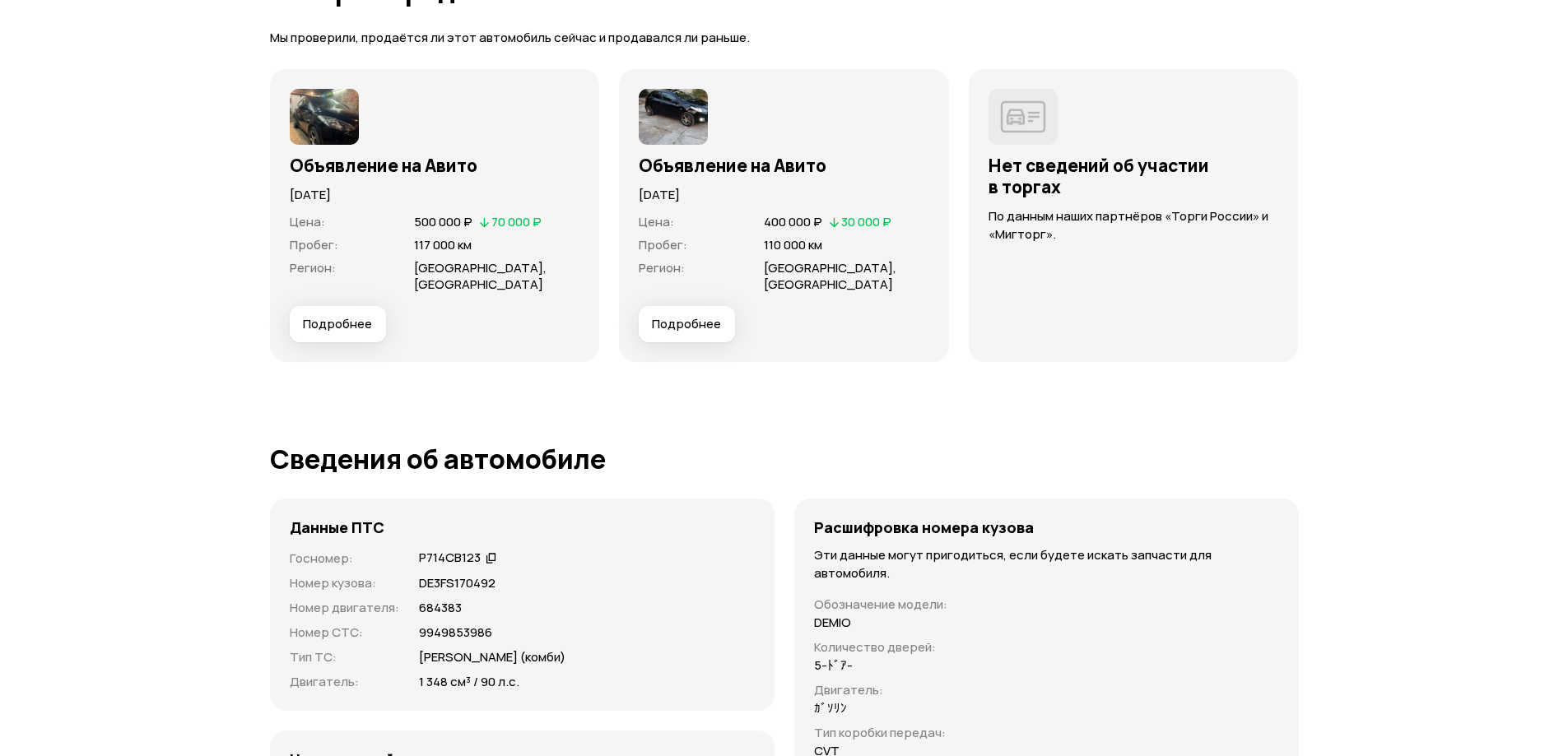
scroll to position [4886, 0]
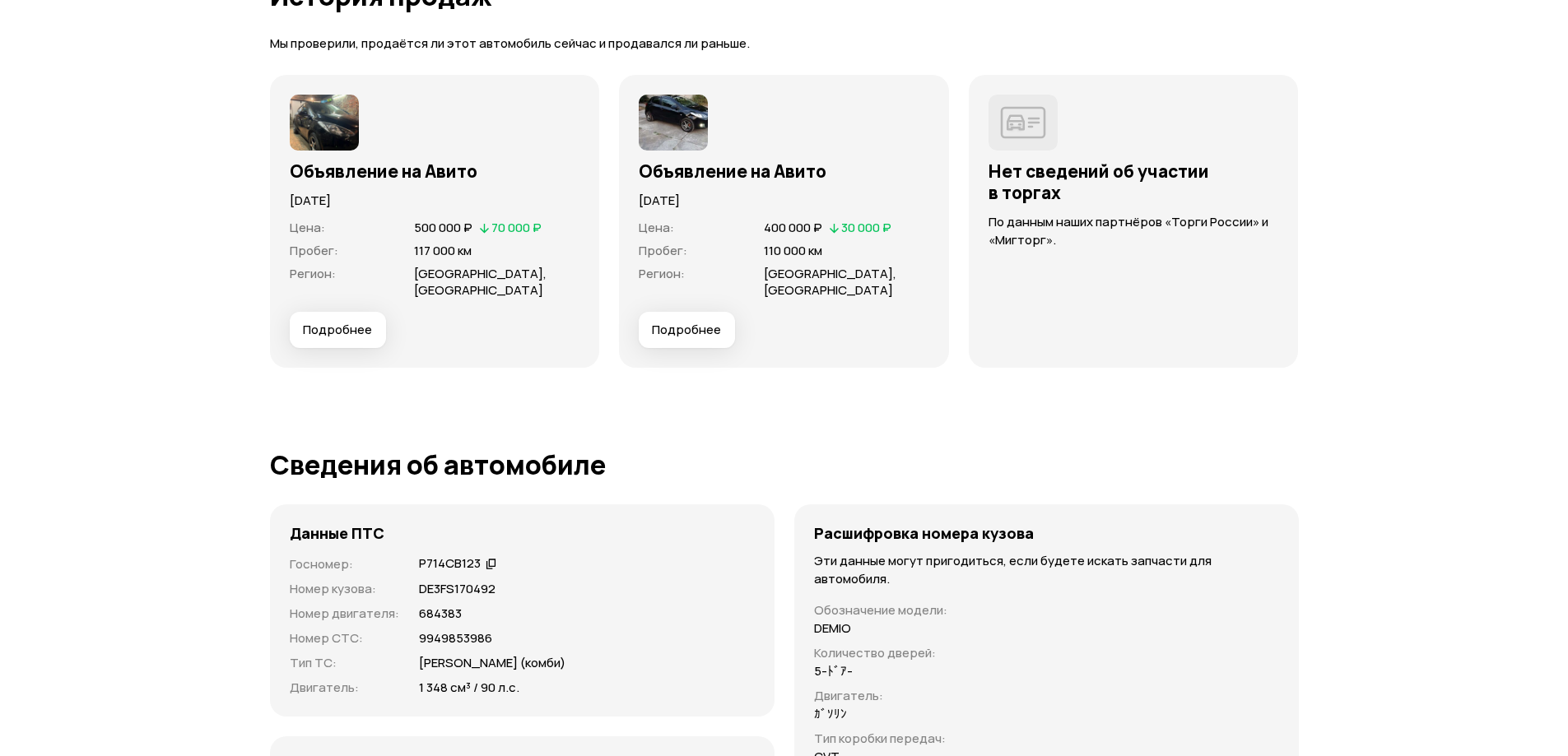
click at [345, 335] on span "Подробнее" at bounding box center [337, 329] width 69 height 16
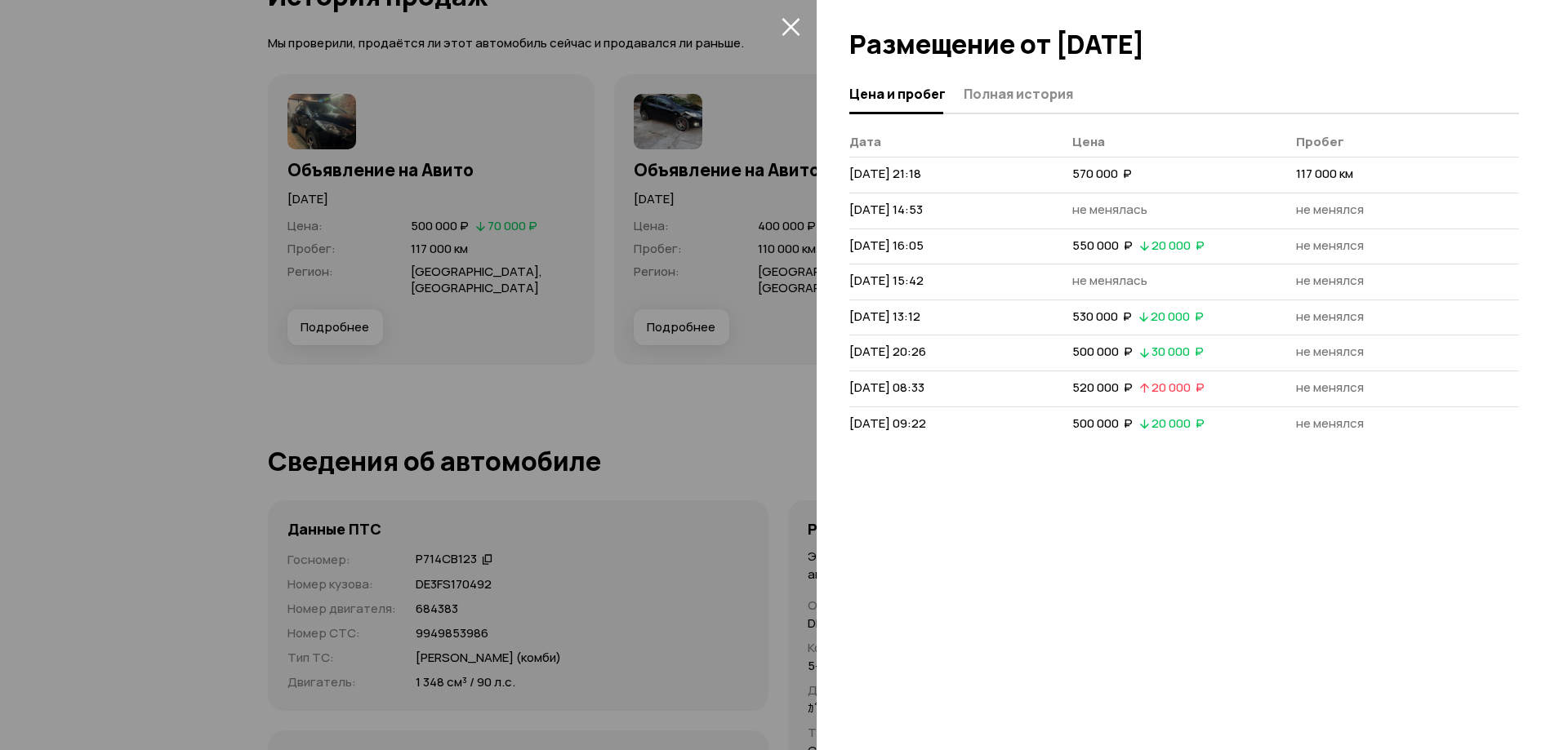
click at [794, 22] on icon "закрыть" at bounding box center [790, 26] width 18 height 18
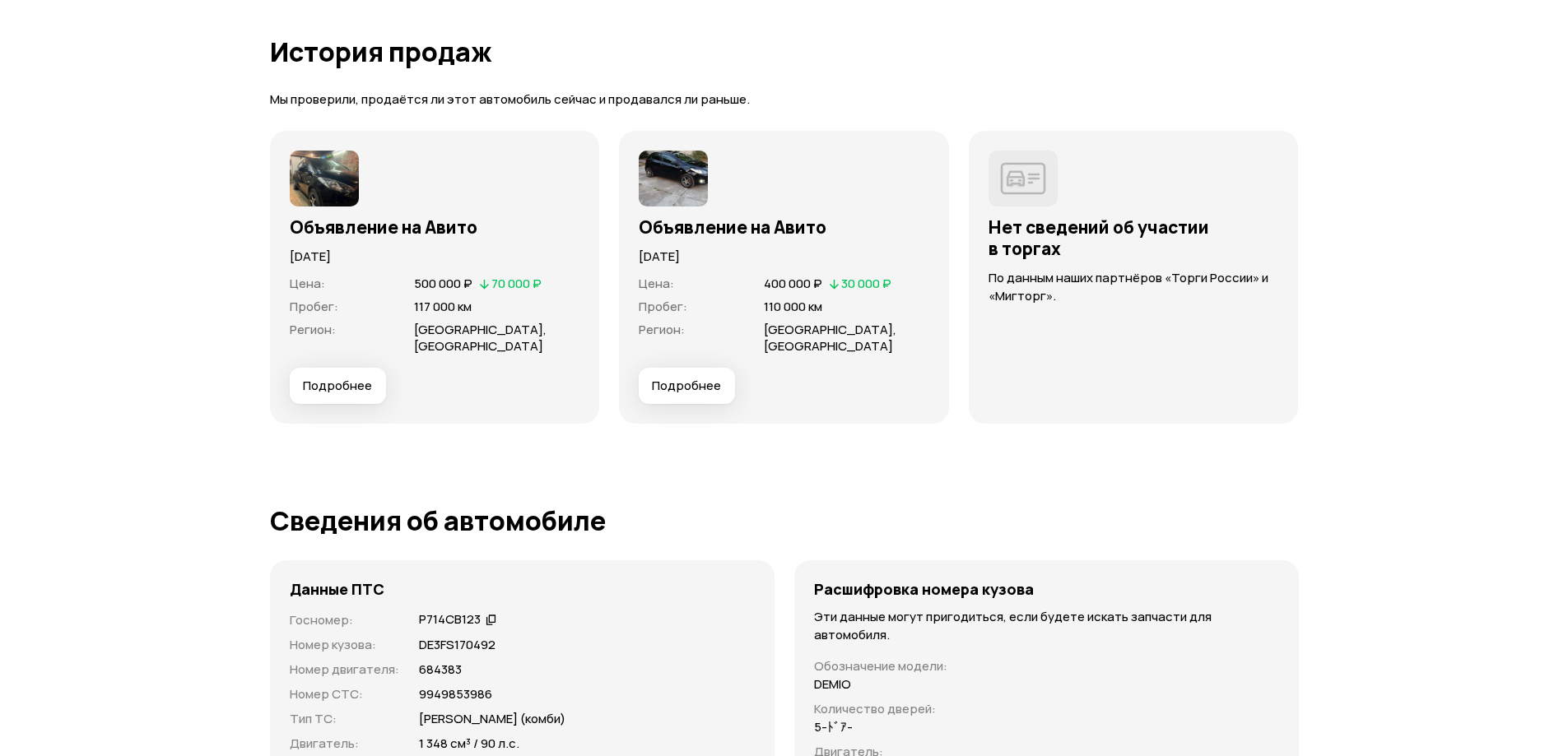
scroll to position [4803, 0]
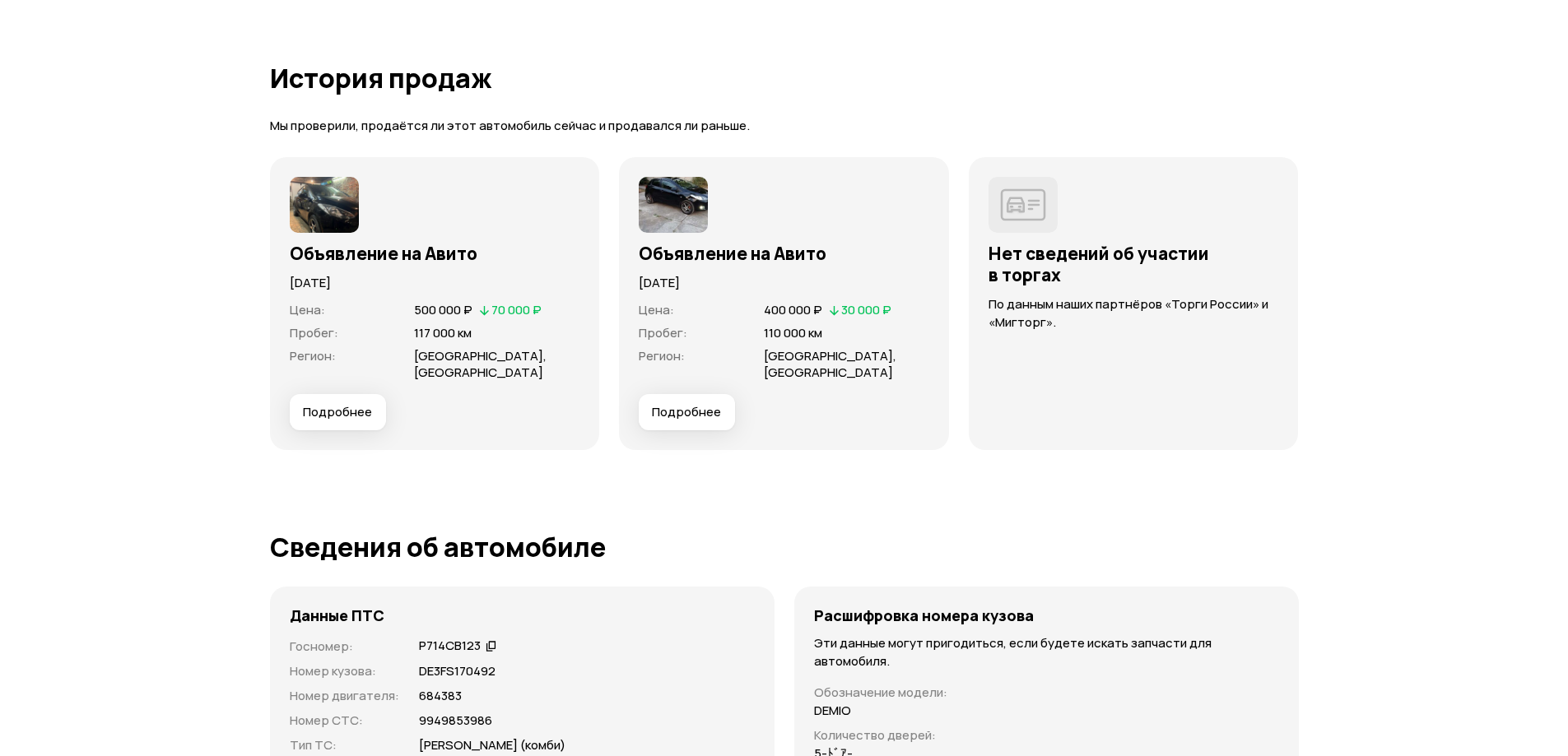
click at [339, 194] on img at bounding box center [325, 205] width 69 height 56
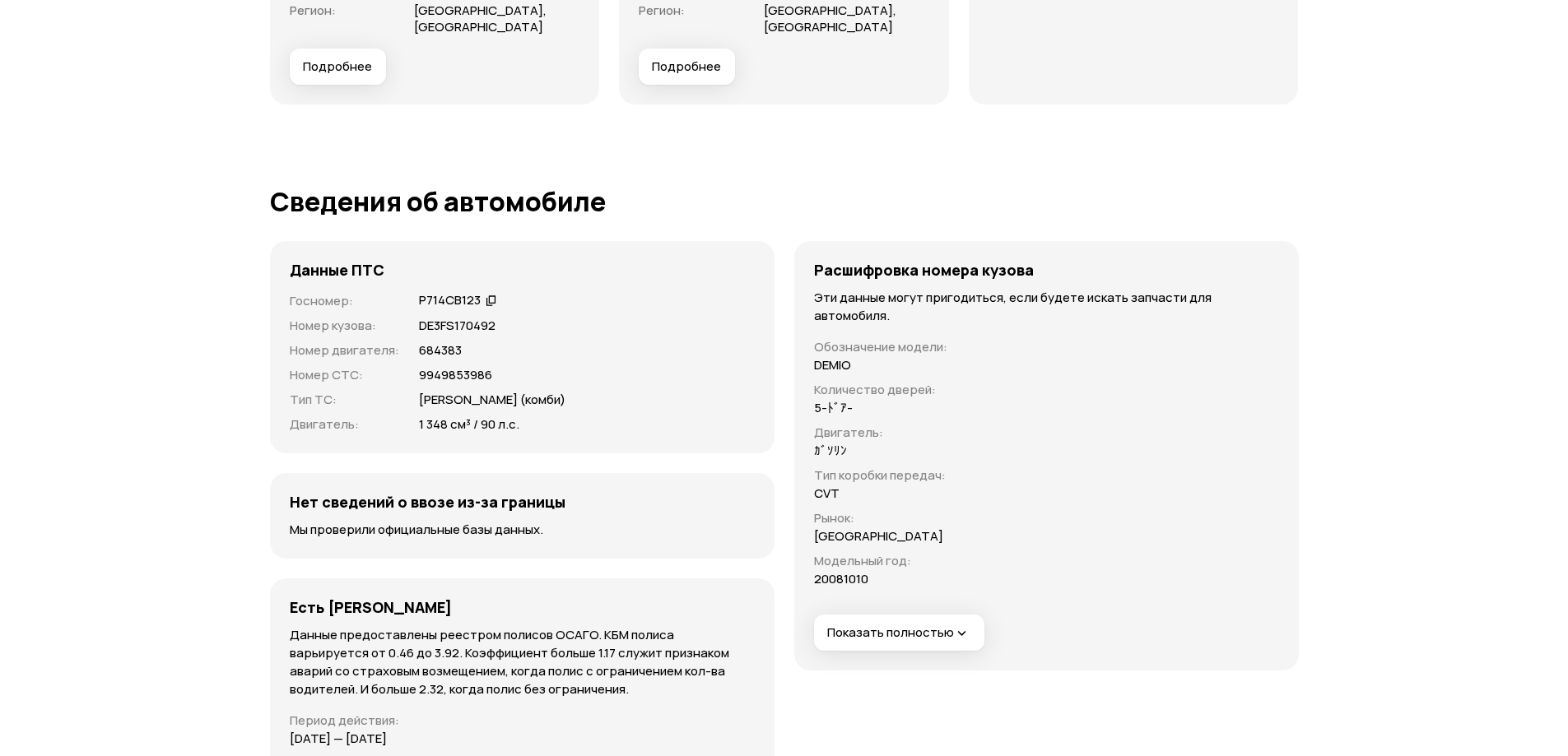
scroll to position [5178, 0]
